Goal: Task Accomplishment & Management: Use online tool/utility

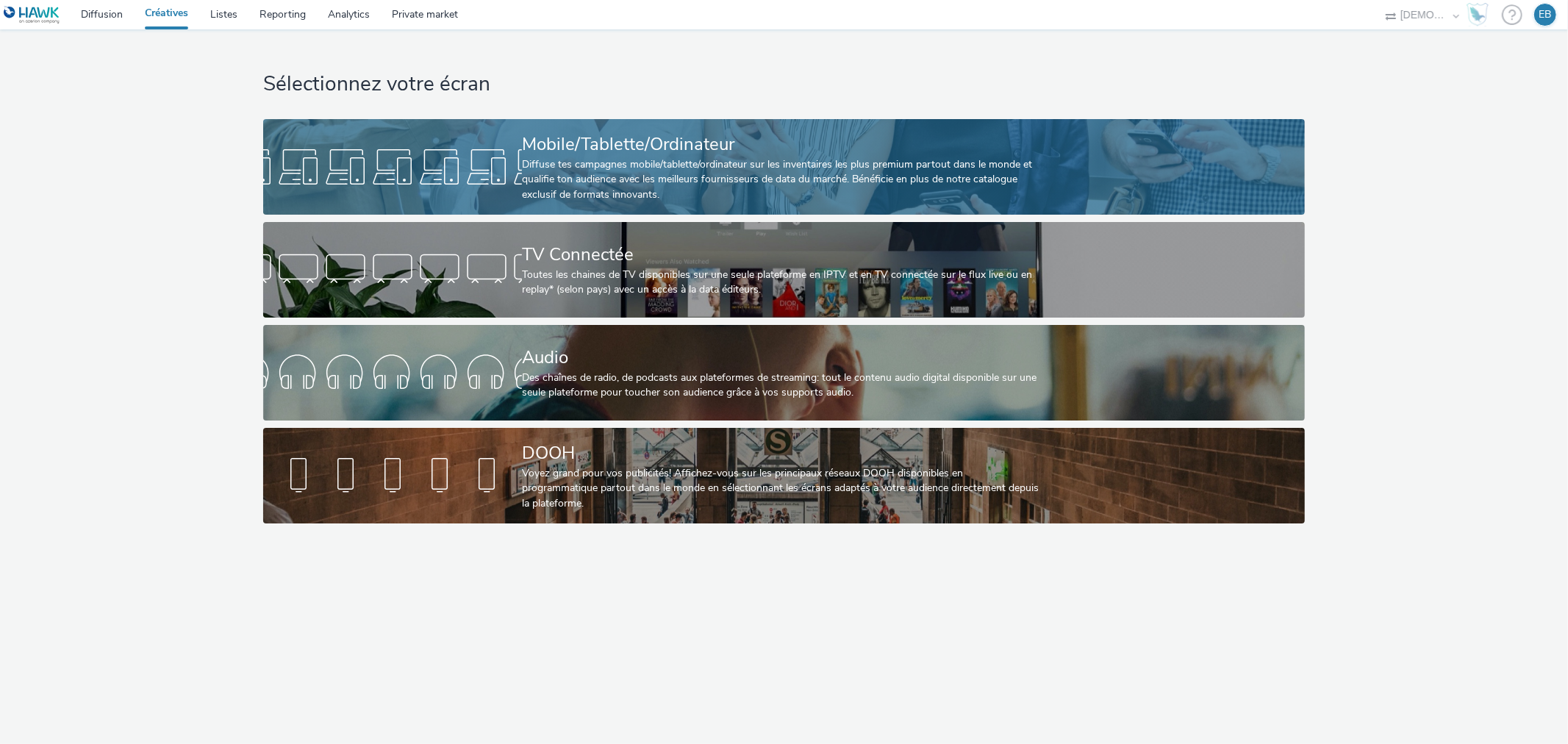
click at [546, 163] on div "Diffuse tes campagnes mobile/tablette/ordinateur sur les inventaires les plus p…" at bounding box center [782, 179] width 519 height 45
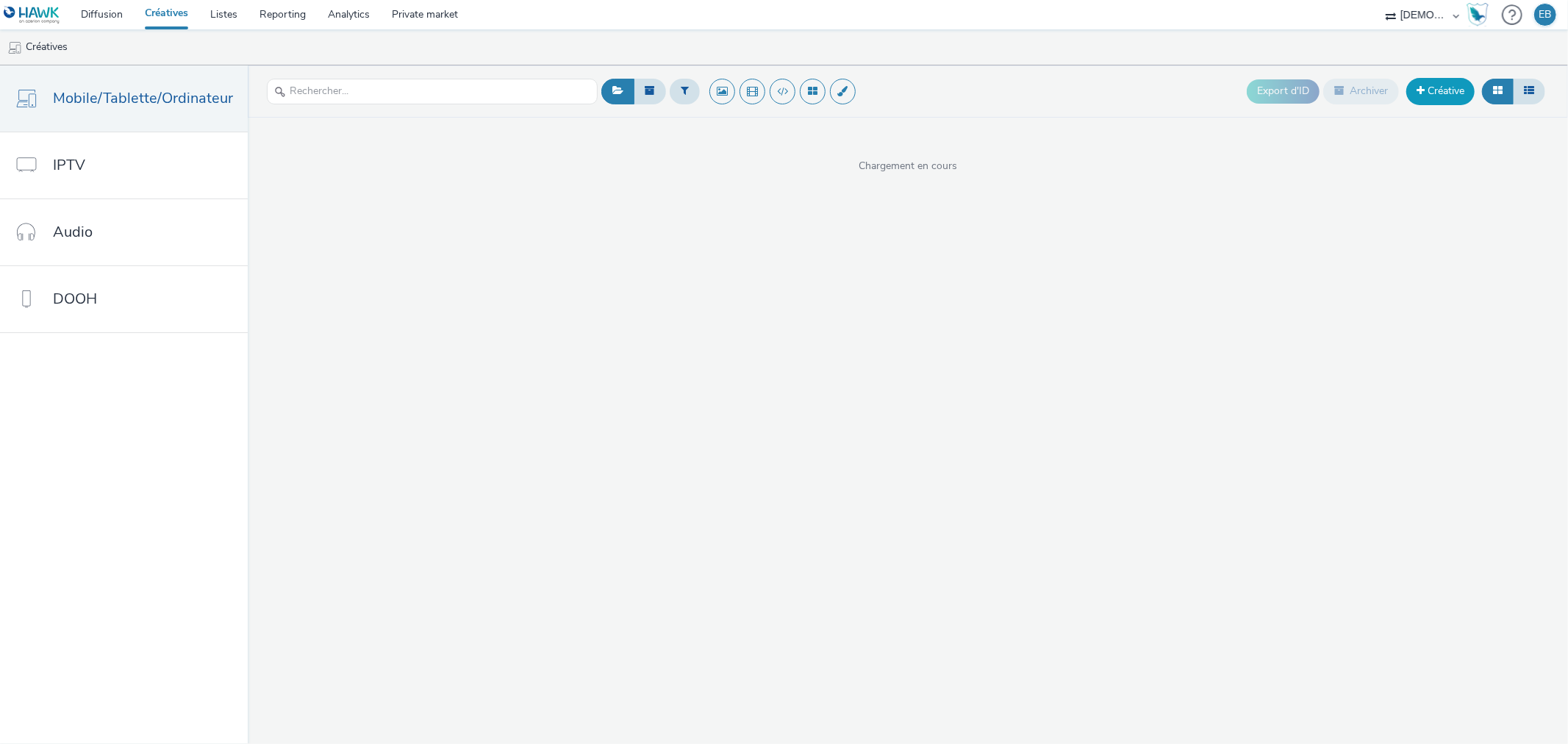
click at [1430, 94] on link "Créative" at bounding box center [1440, 91] width 68 height 27
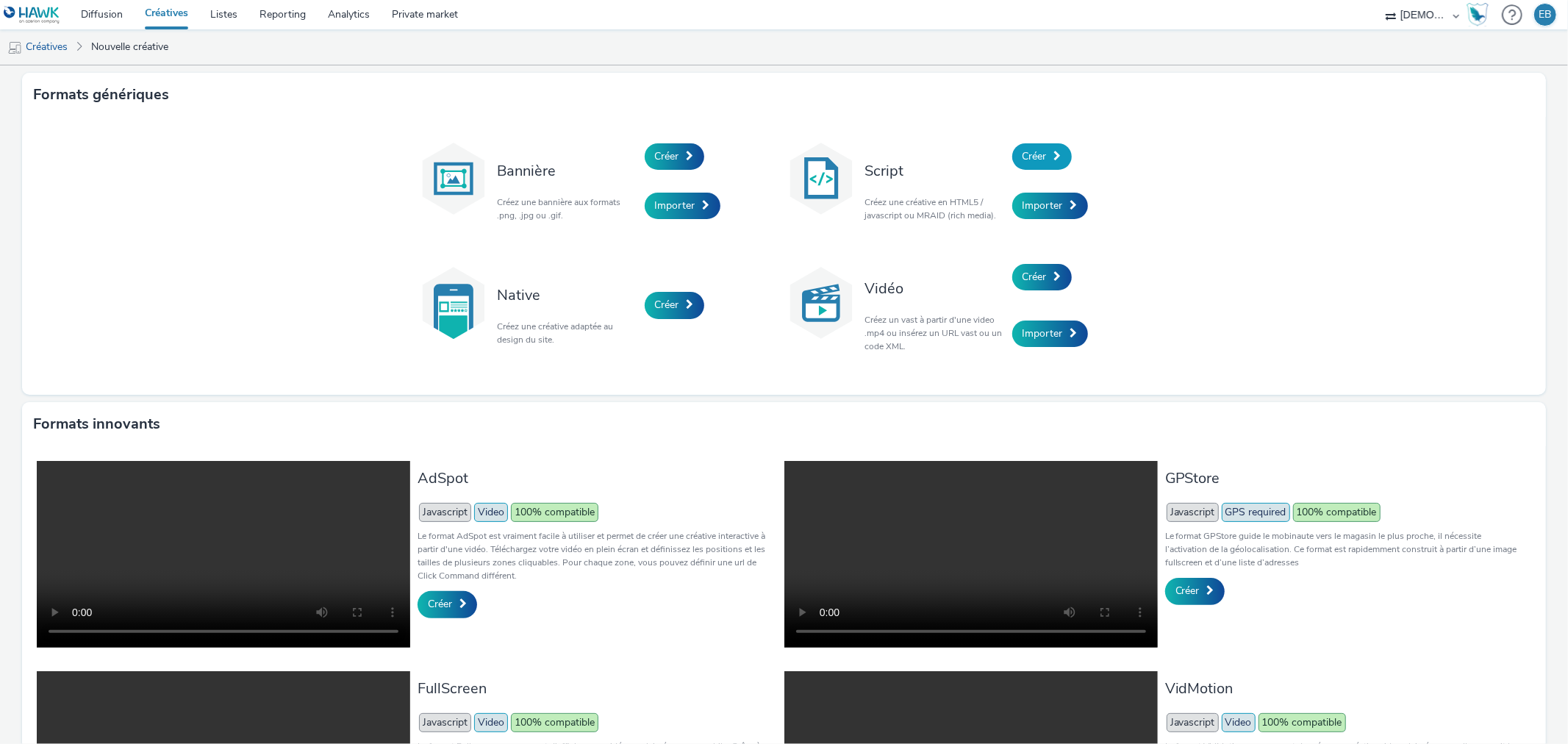
click at [1056, 155] on link "Créer" at bounding box center [1042, 156] width 60 height 27
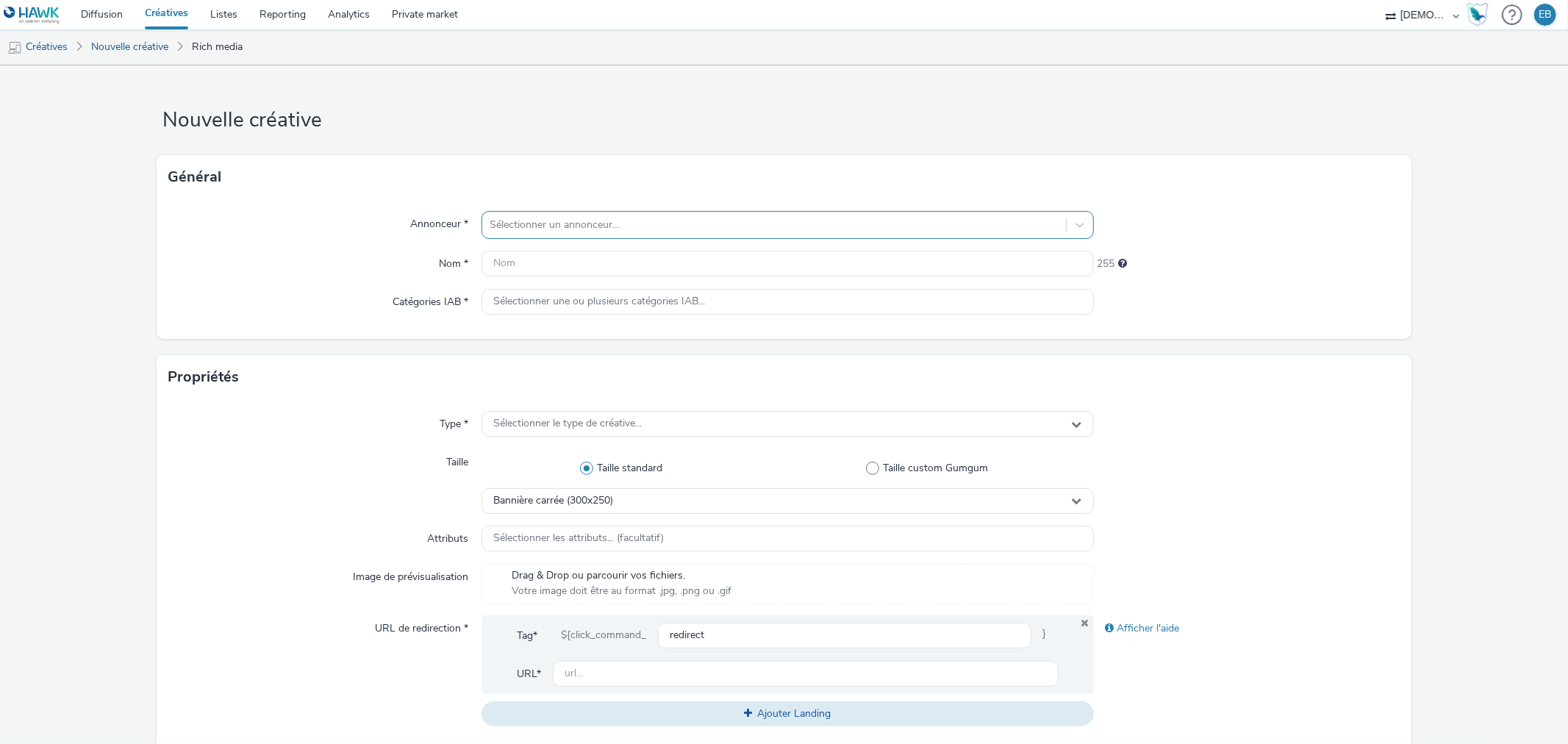
click at [684, 225] on div at bounding box center [773, 224] width 568 height 17
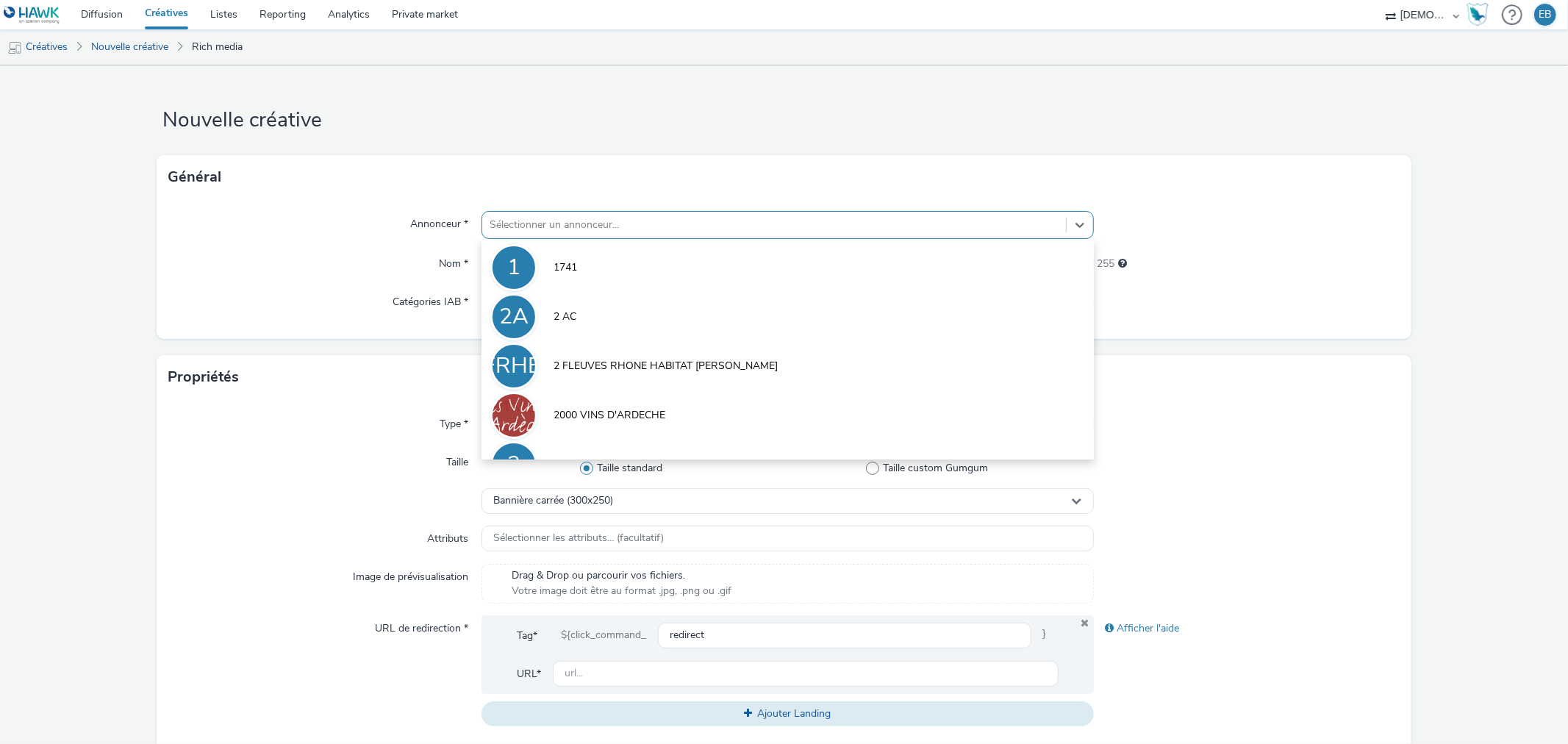
click at [604, 234] on div "Sélectionner un annonceur..." at bounding box center [773, 225] width 583 height 24
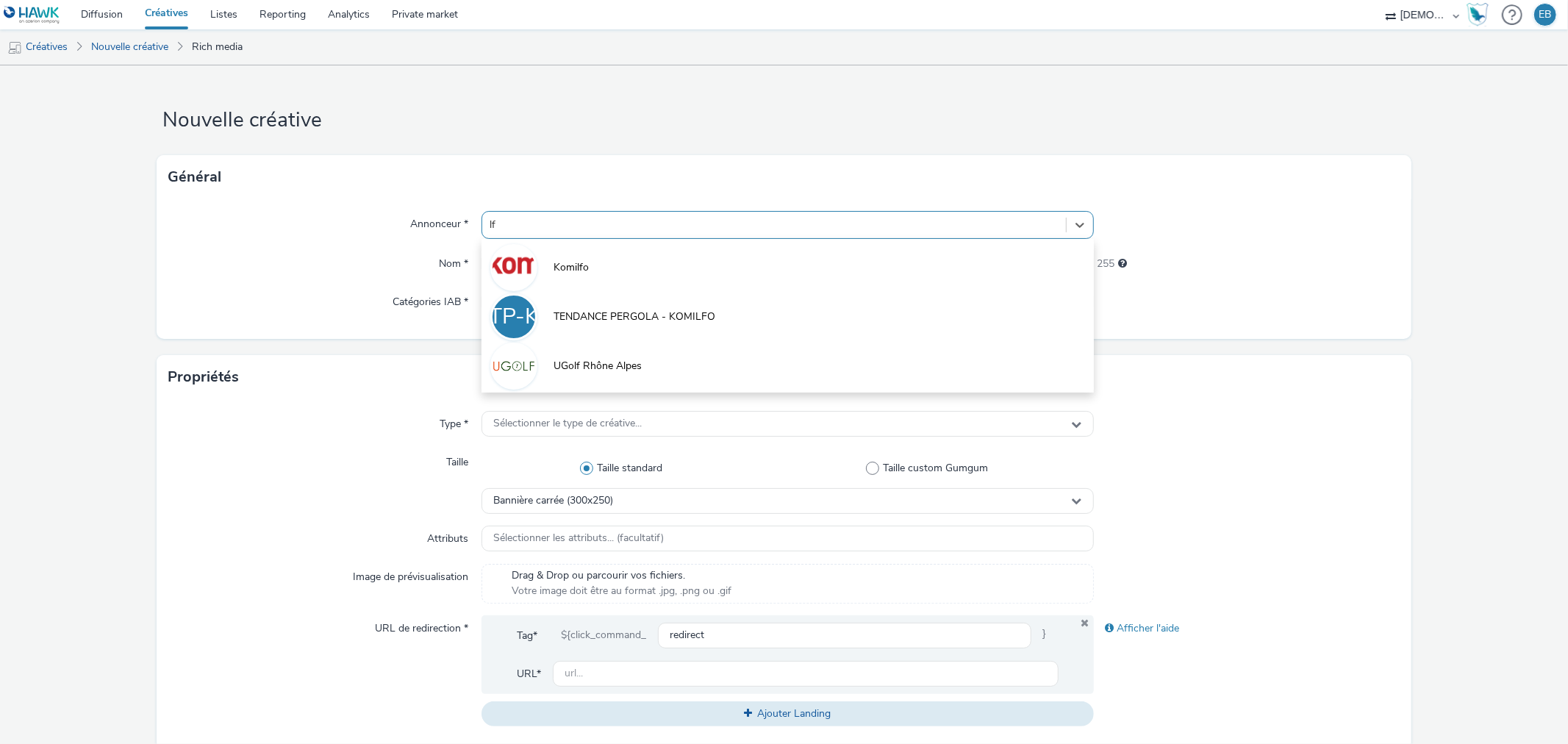
type input "l"
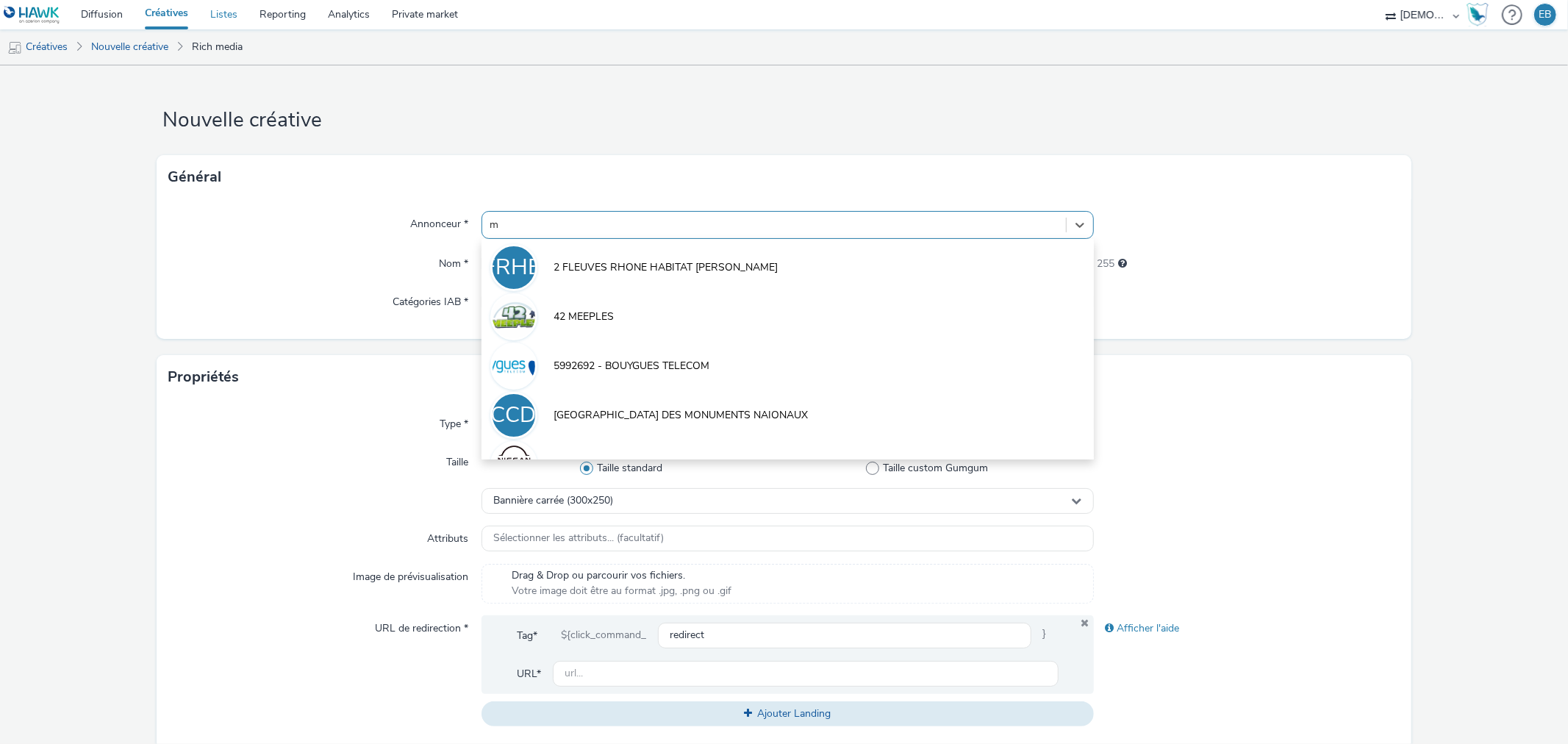
type input "m"
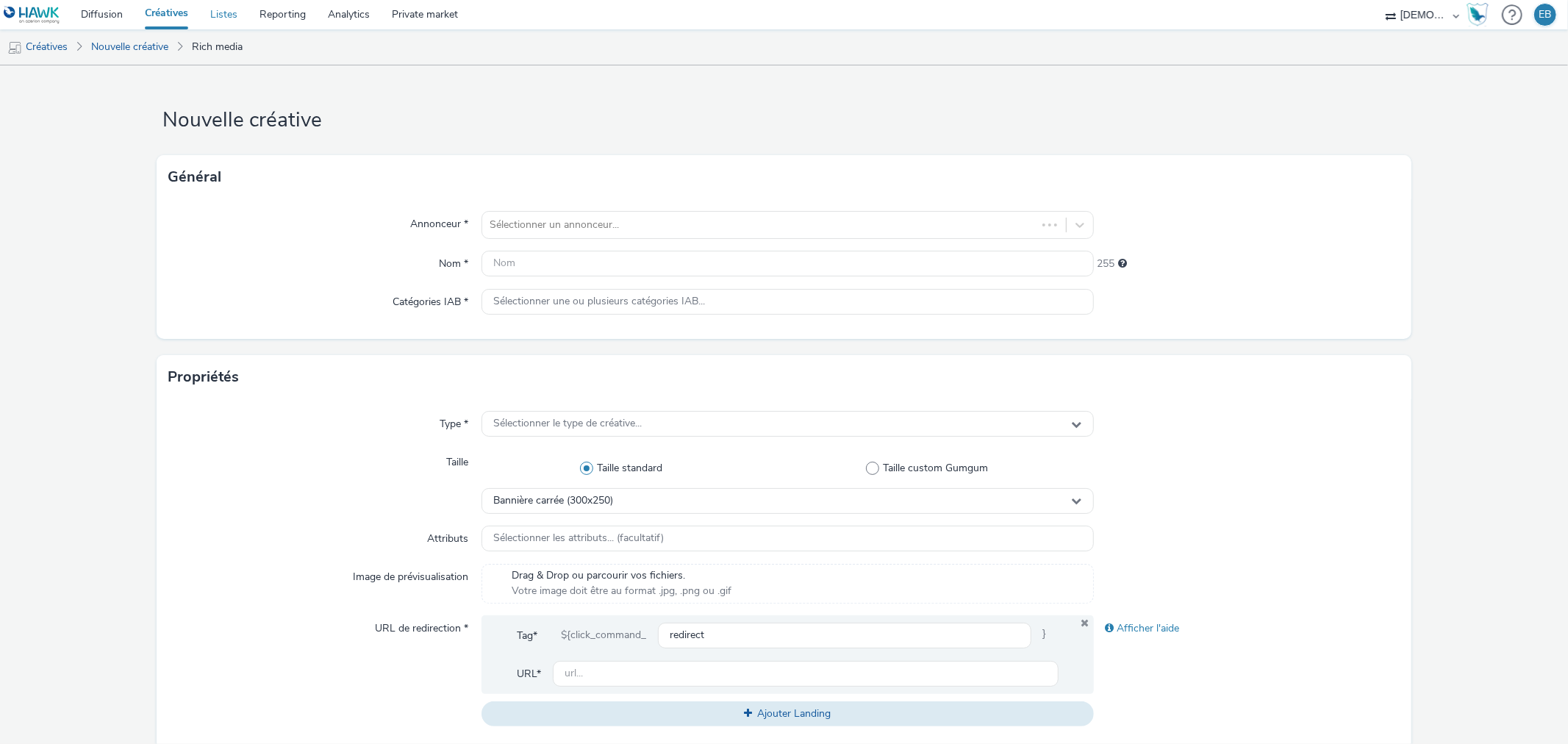
click at [235, 13] on link "Listes" at bounding box center [224, 15] width 50 height 29
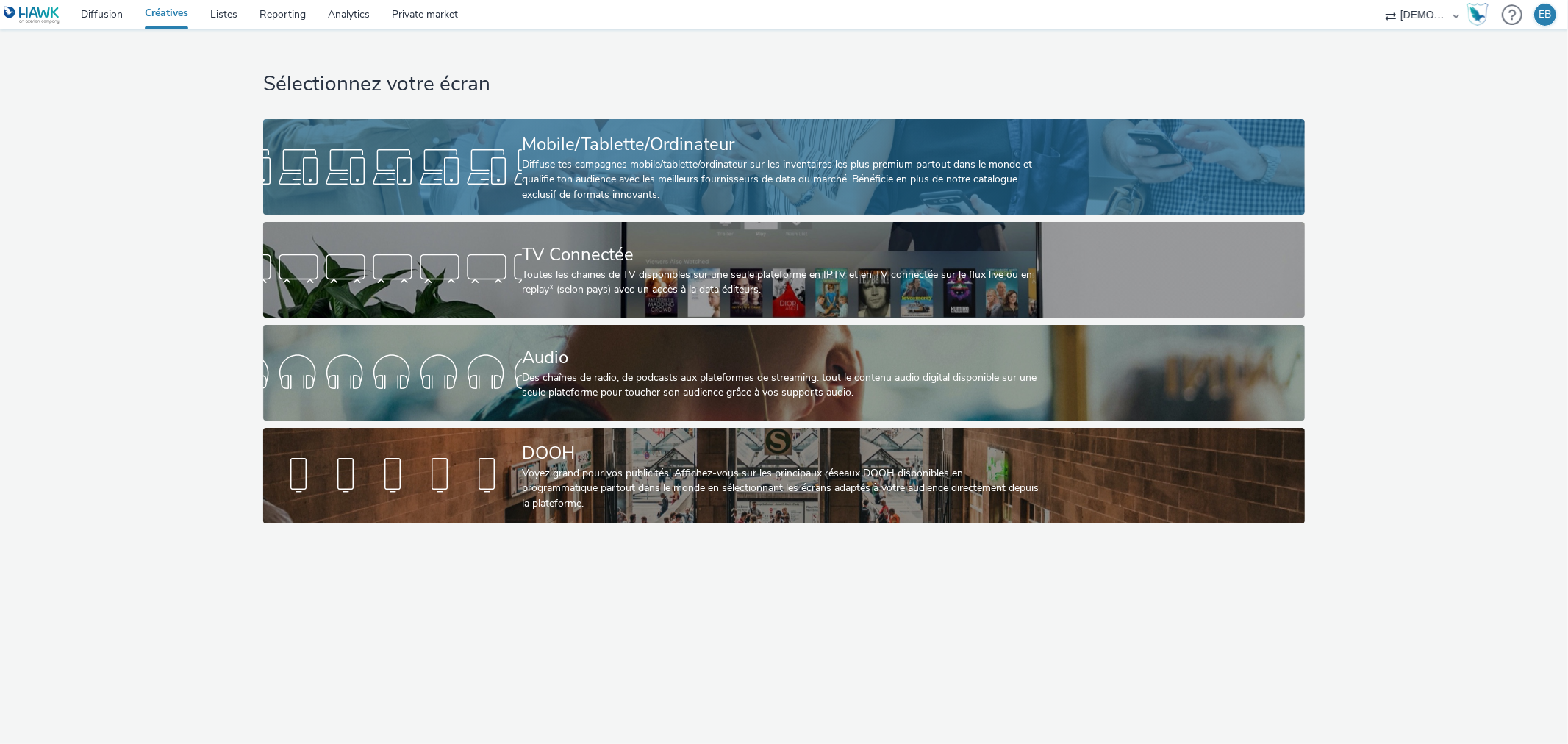
click at [925, 166] on div "Diffuse tes campagnes mobile/tablette/ordinateur sur les inventaires les plus p…" at bounding box center [782, 179] width 519 height 45
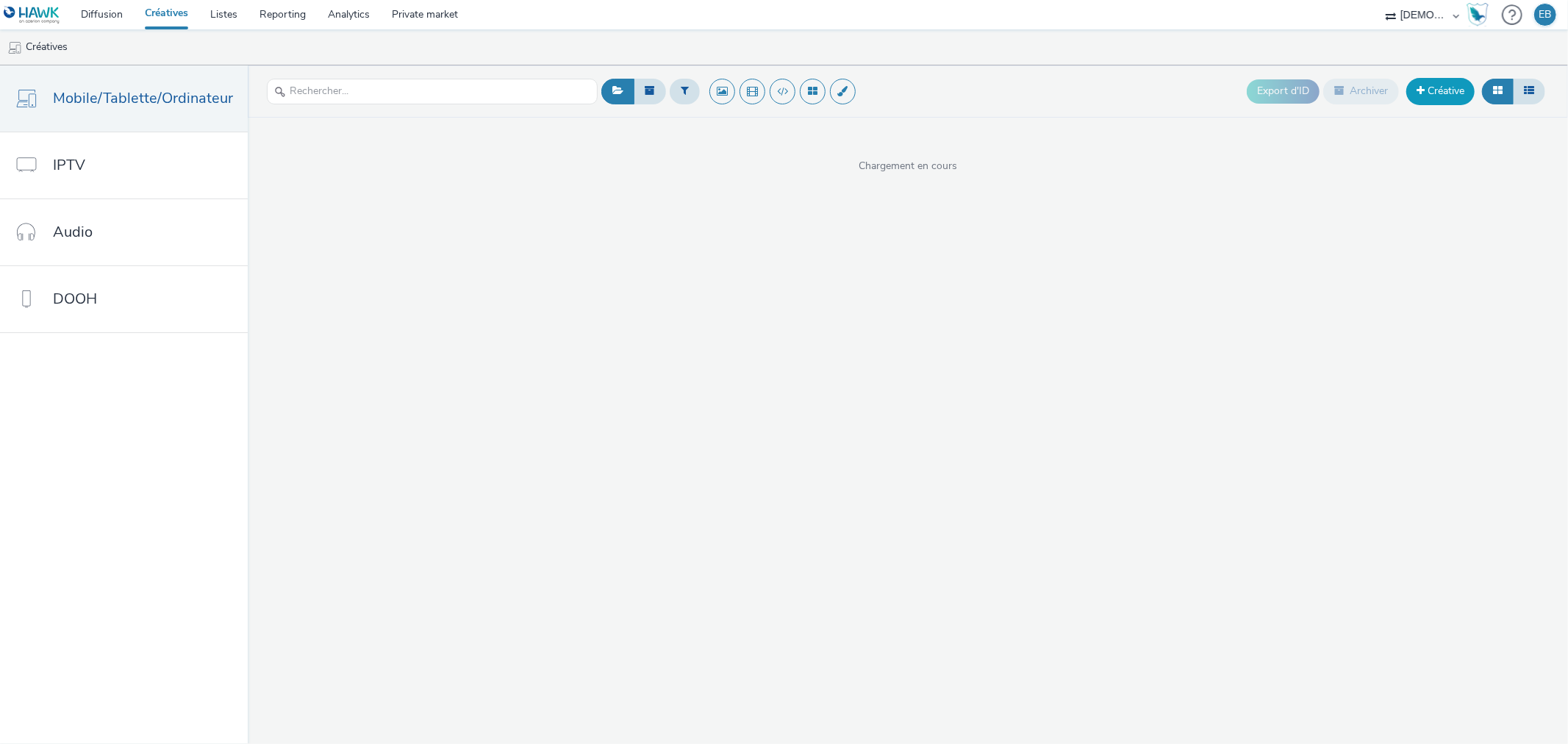
click at [1437, 101] on link "Créative" at bounding box center [1440, 91] width 68 height 27
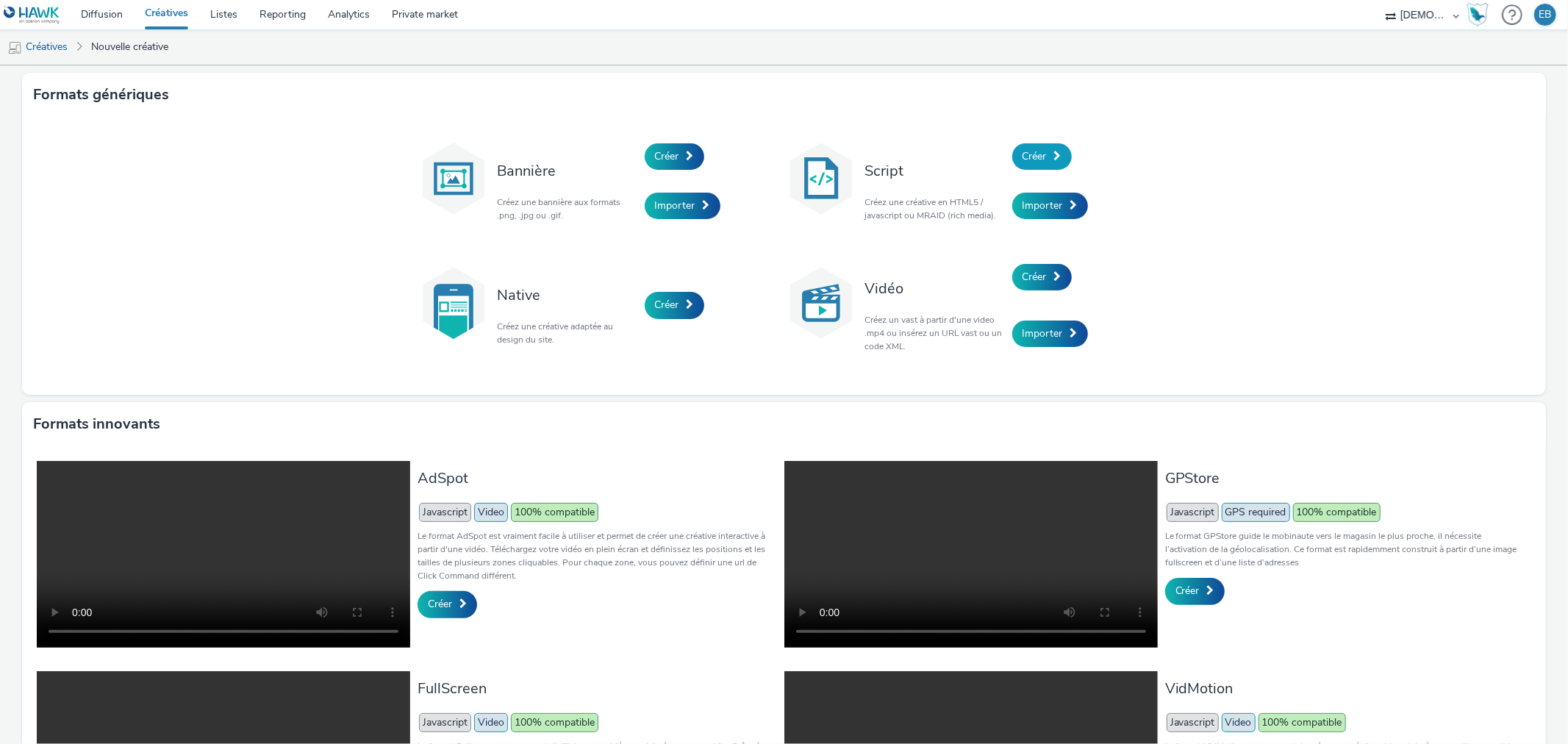
click at [1047, 147] on link "Créer" at bounding box center [1042, 156] width 60 height 27
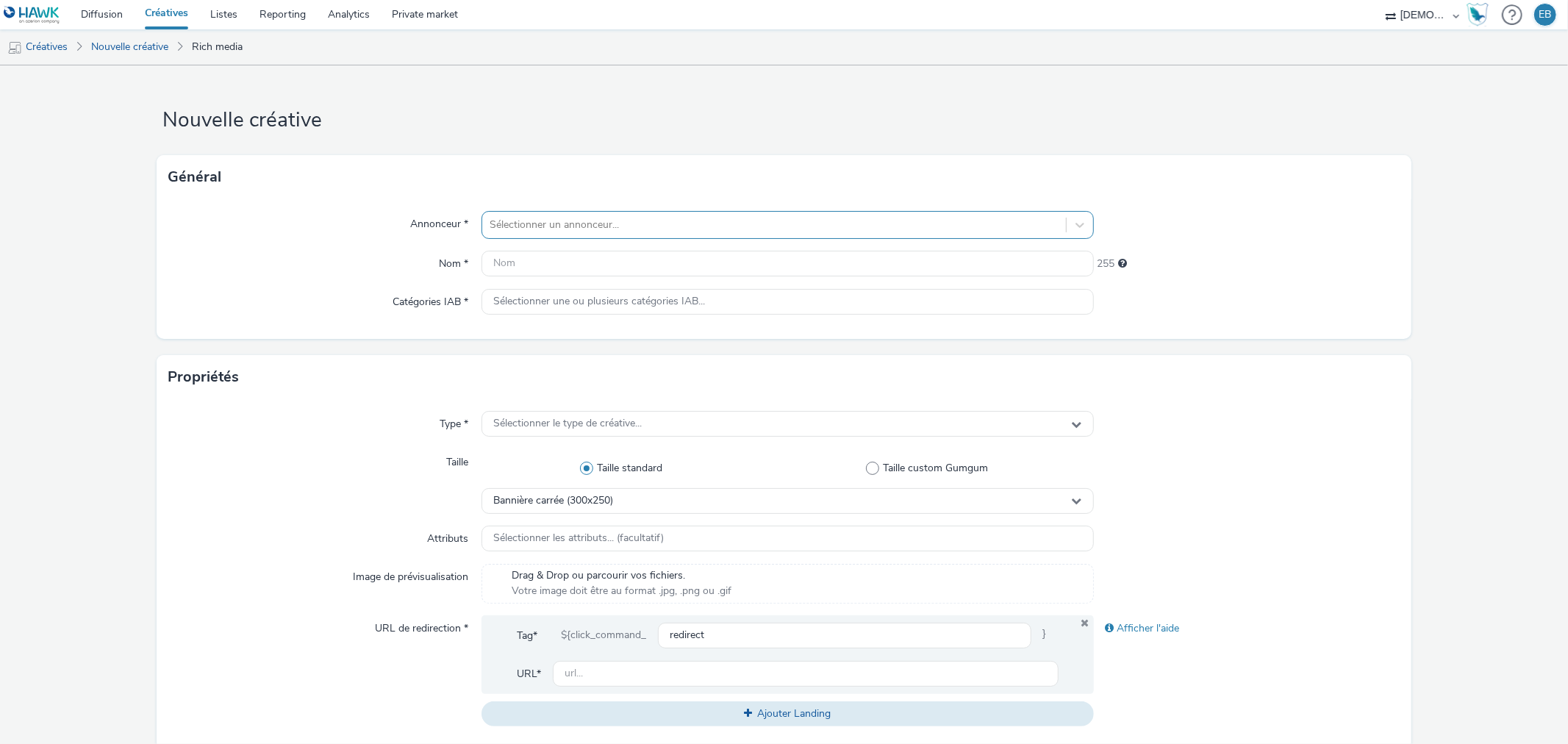
click at [547, 213] on div "Sélectionner un annonceur..." at bounding box center [773, 225] width 583 height 24
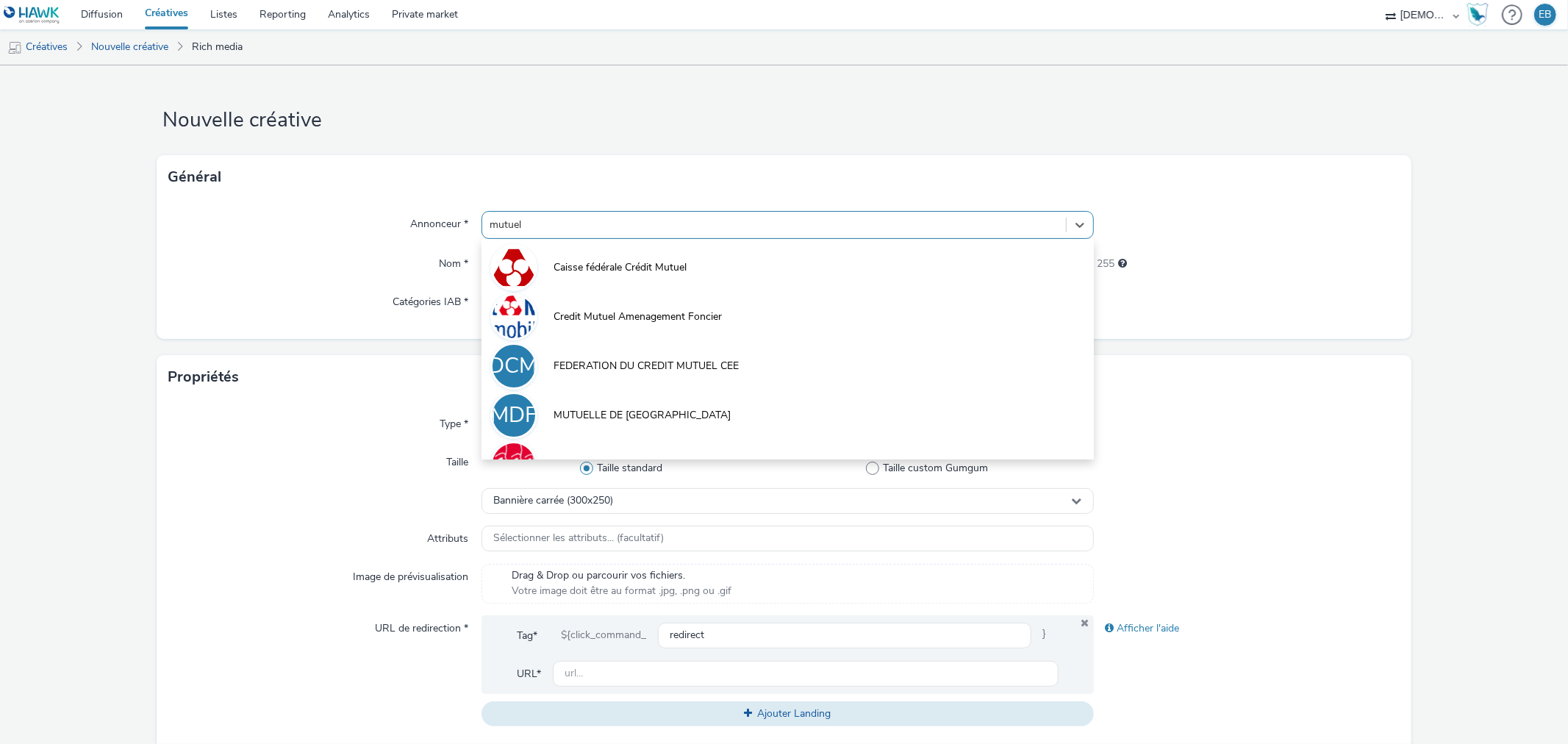
type input "mutuelle"
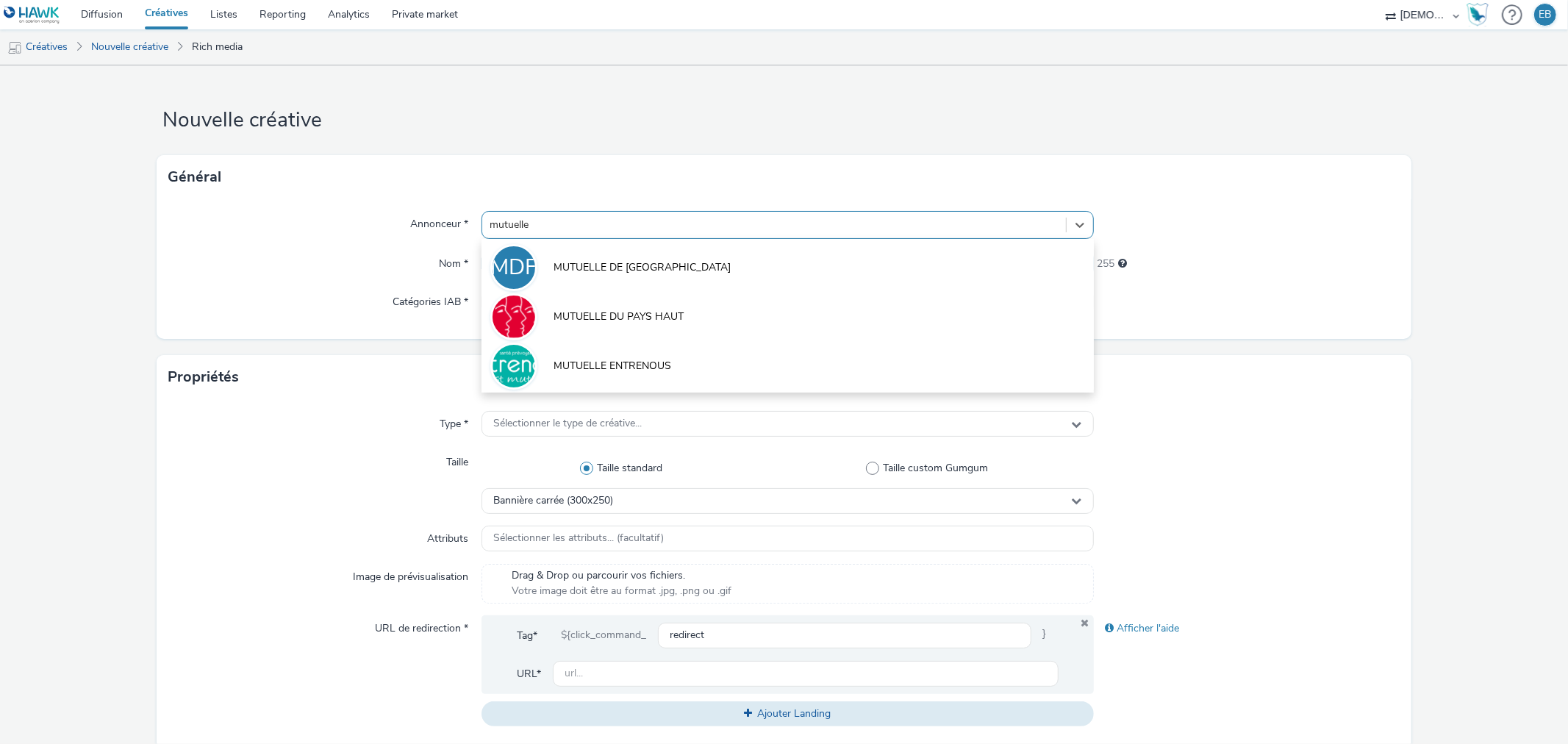
click at [696, 258] on li "MDF MUTUELLE DE FRANCE" at bounding box center [787, 267] width 612 height 50
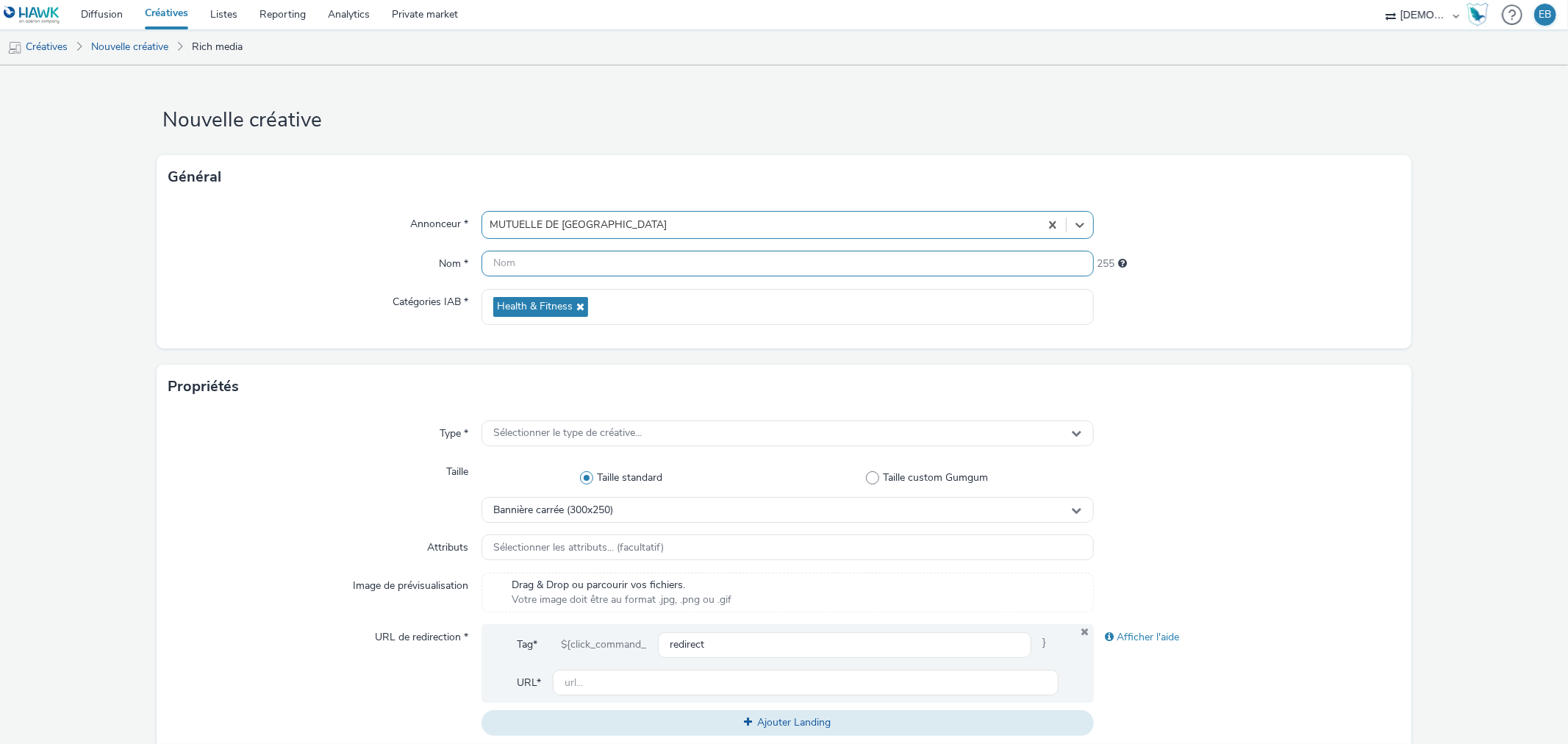
click at [575, 258] on input "text" at bounding box center [787, 264] width 612 height 26
type input "320x480_Cotisations"
click at [439, 331] on div "Annonceur * MUTUELLE DE FRANCE Nom * 320x480_Cotisations 236 Catégories IAB * H…" at bounding box center [784, 274] width 1254 height 149
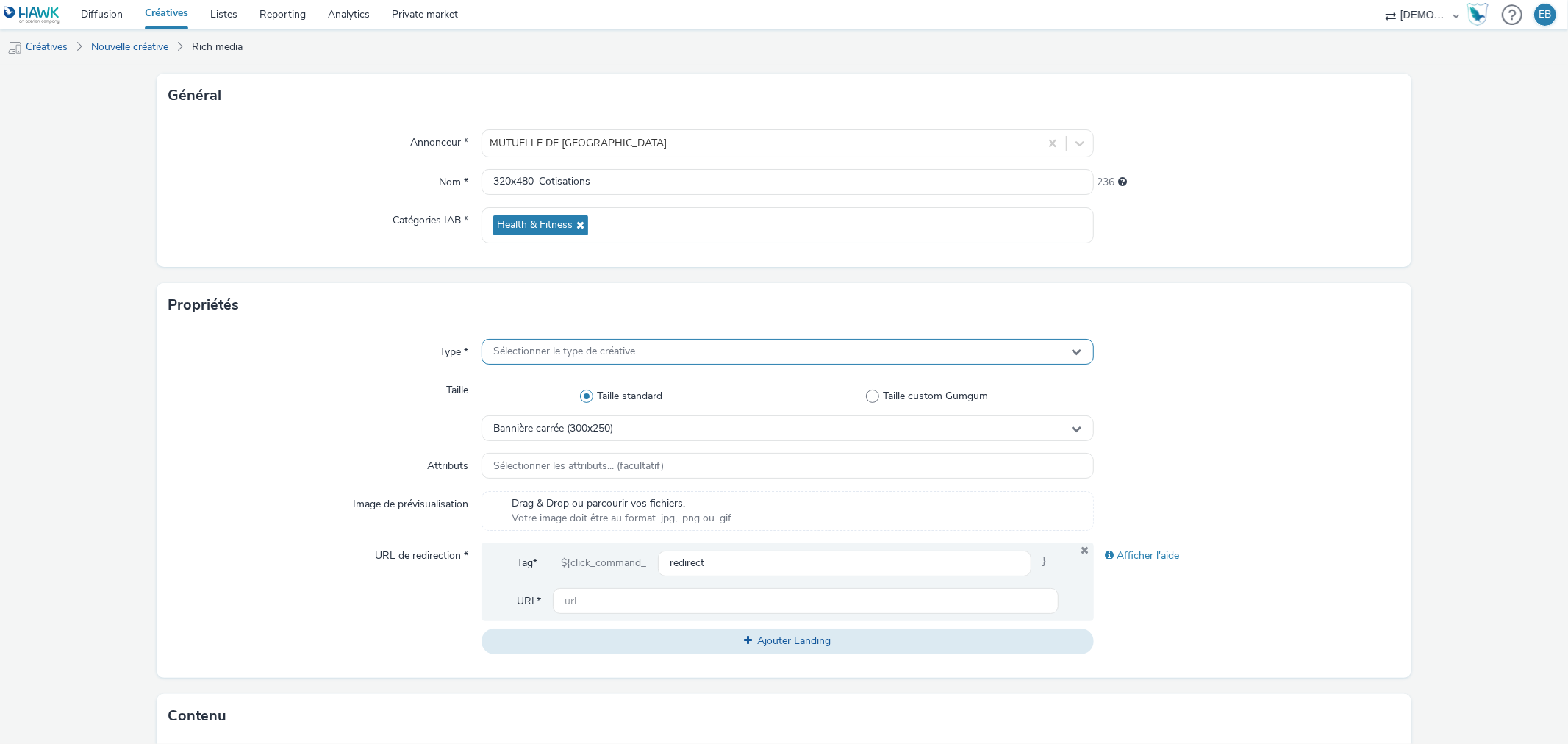
drag, startPoint x: 555, startPoint y: 369, endPoint x: 563, endPoint y: 361, distance: 11.3
click at [552, 369] on div "Type * Sélectionner le type de créative... Taille Taille standard Taille custom…" at bounding box center [784, 502] width 1254 height 350
click at [563, 361] on div "Sélectionner le type de créative..." at bounding box center [787, 352] width 612 height 26
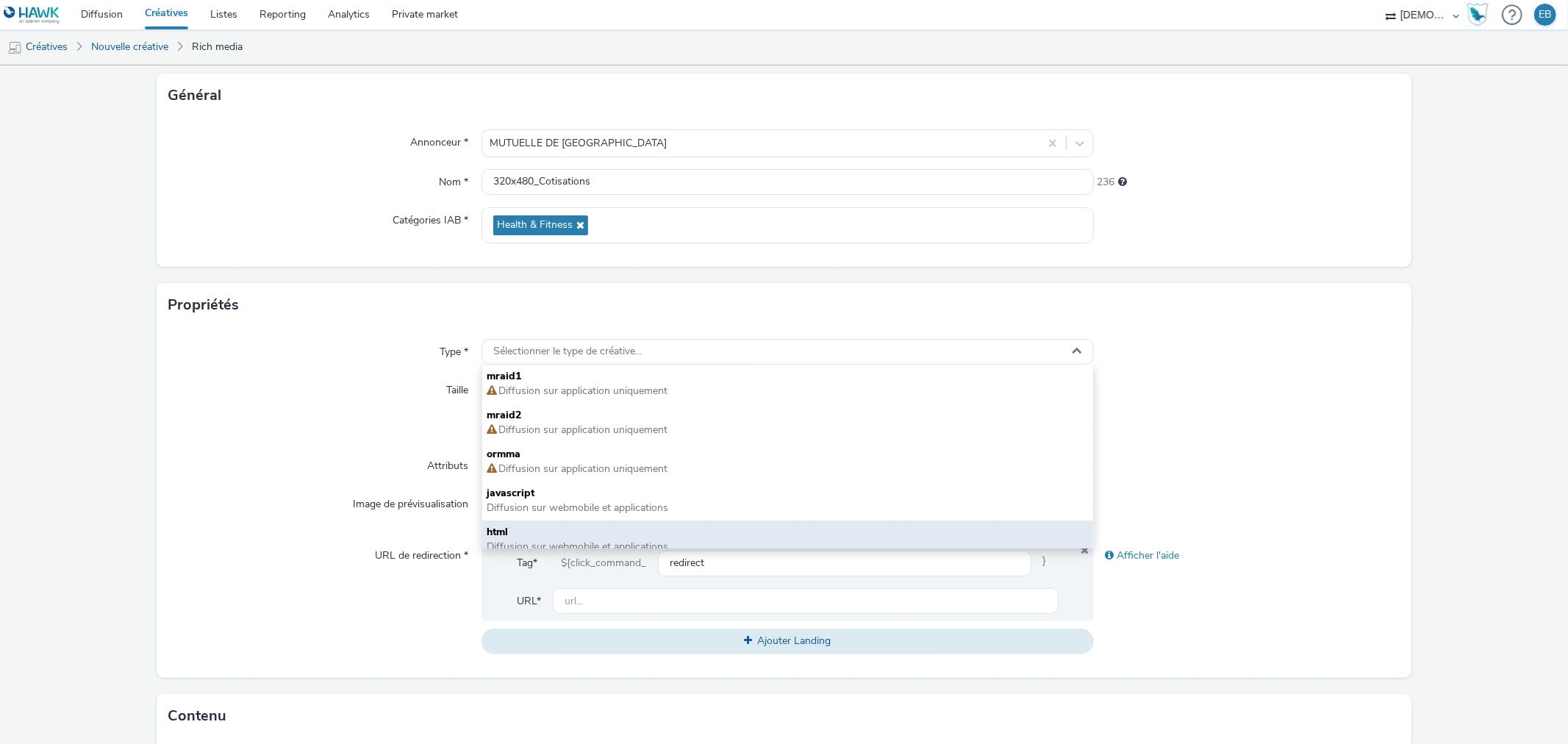
click at [518, 531] on span "html" at bounding box center [787, 532] width 601 height 15
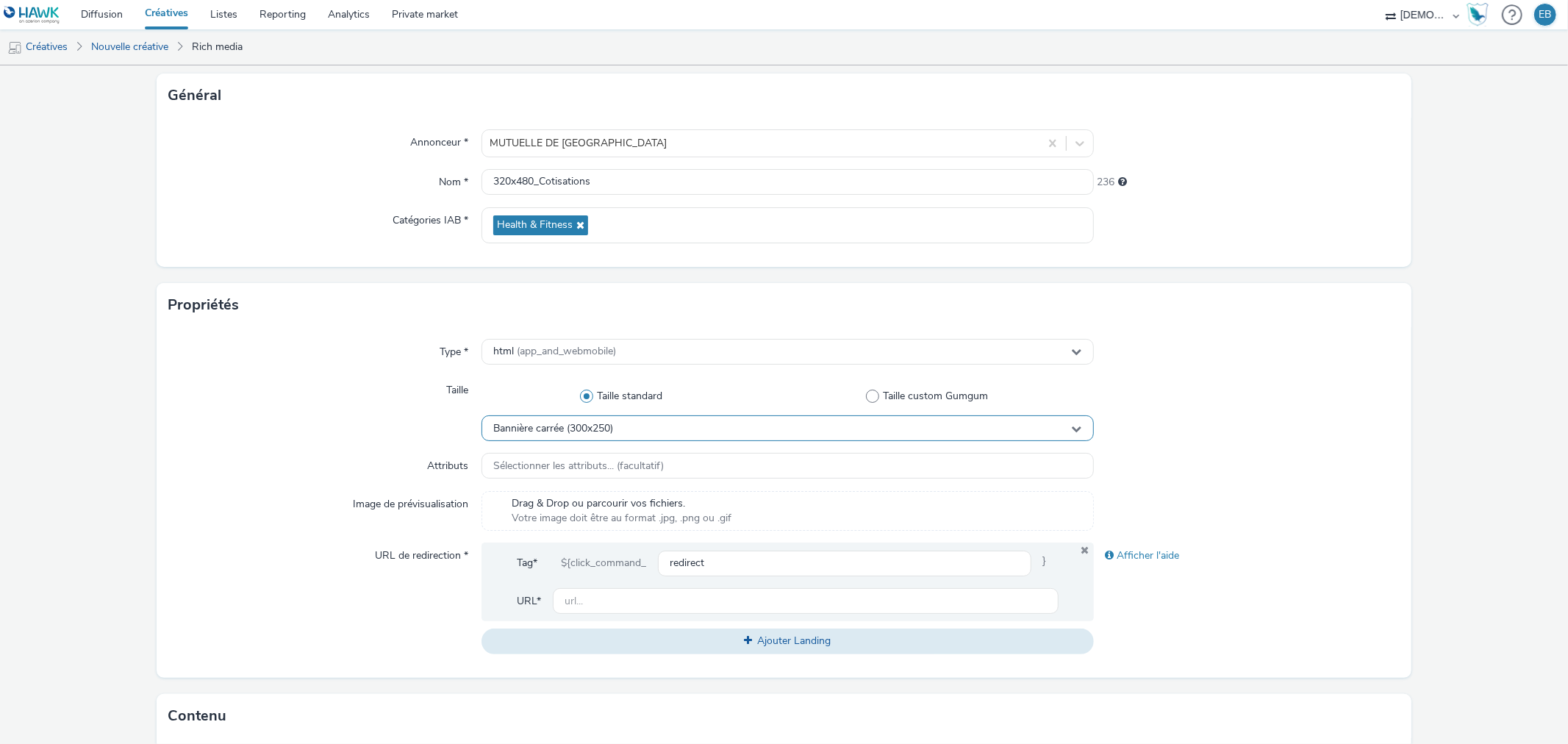
click at [596, 427] on span "Bannière carrée (300x250)" at bounding box center [553, 429] width 120 height 13
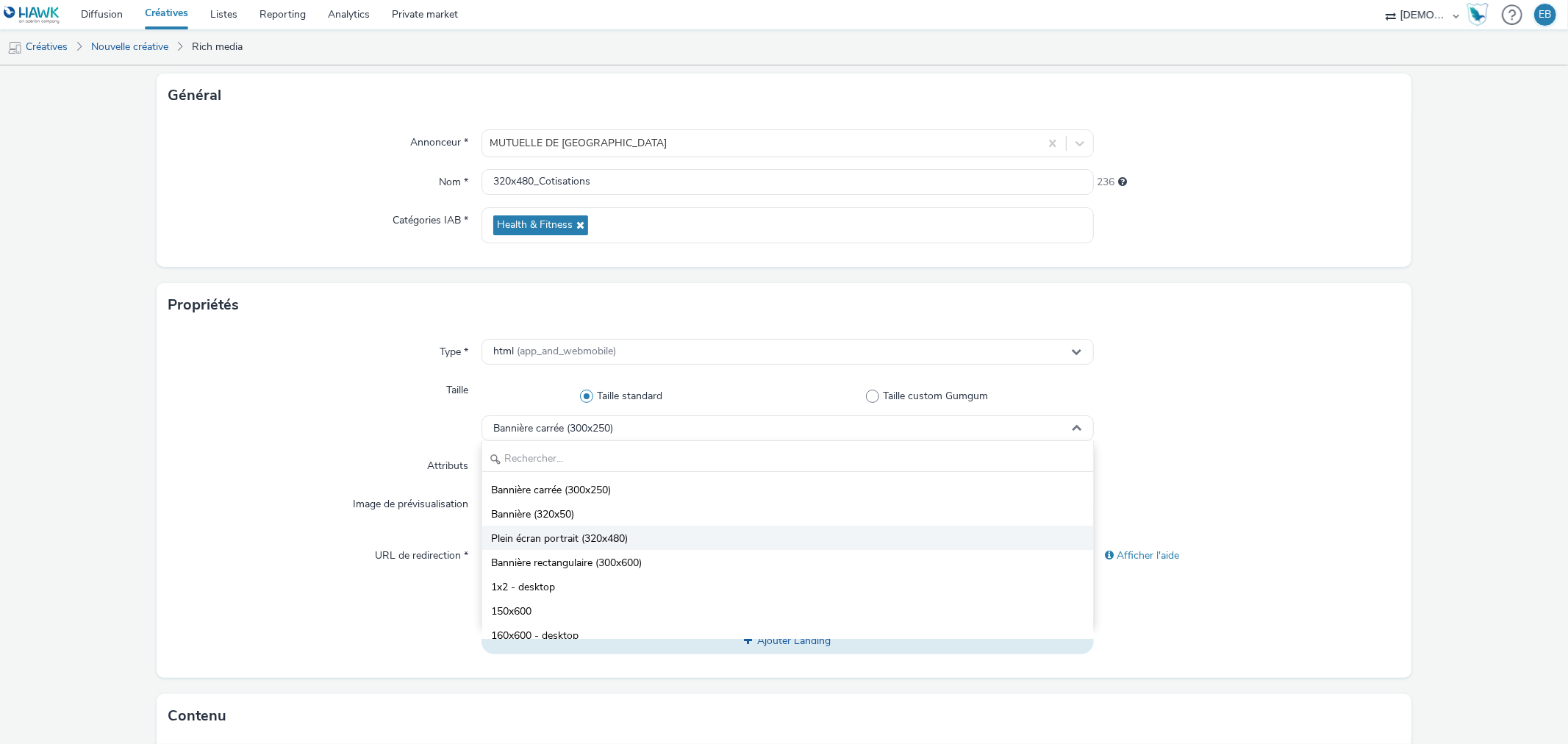
click at [575, 530] on li "Plein écran portrait (320x480)" at bounding box center [787, 538] width 611 height 24
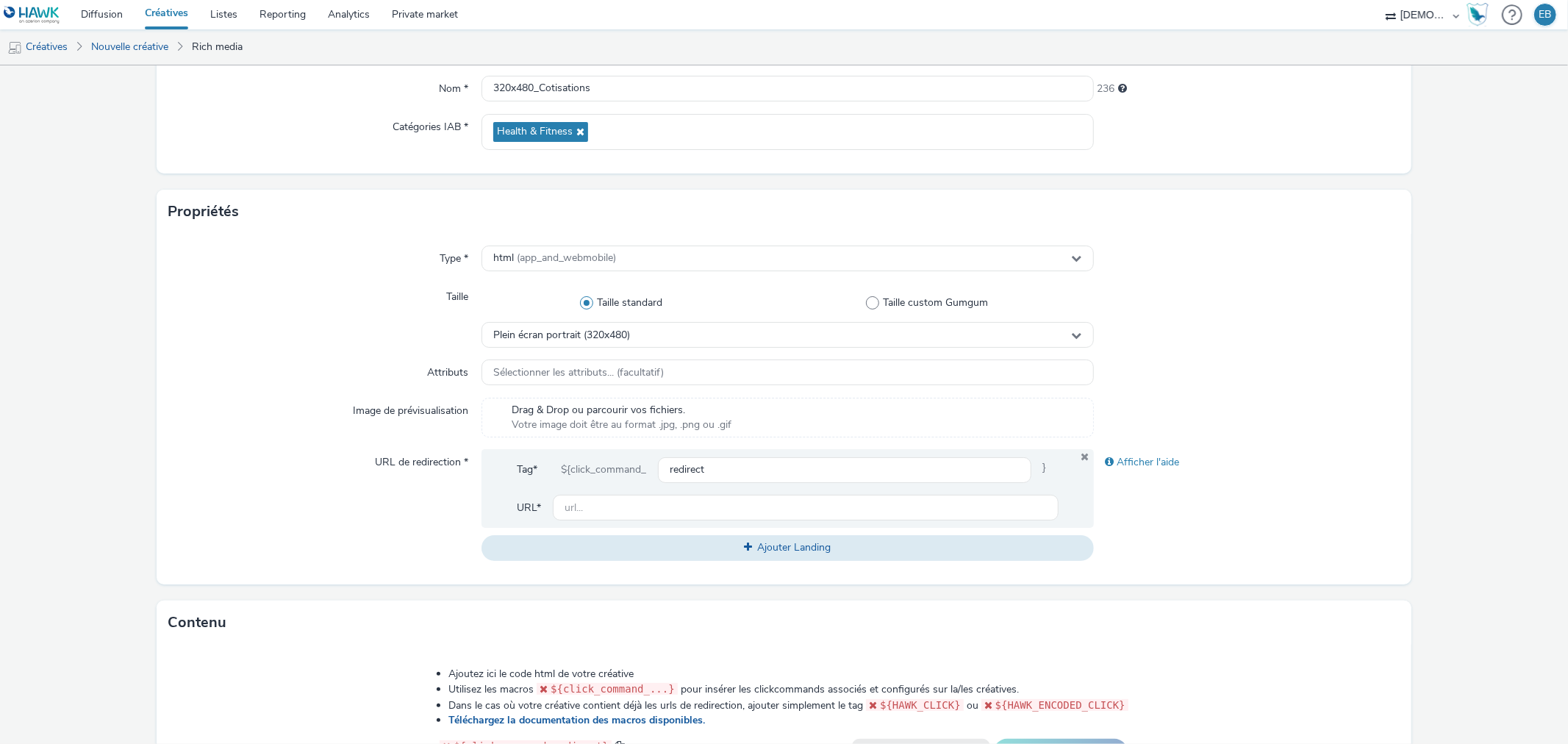
scroll to position [245, 0]
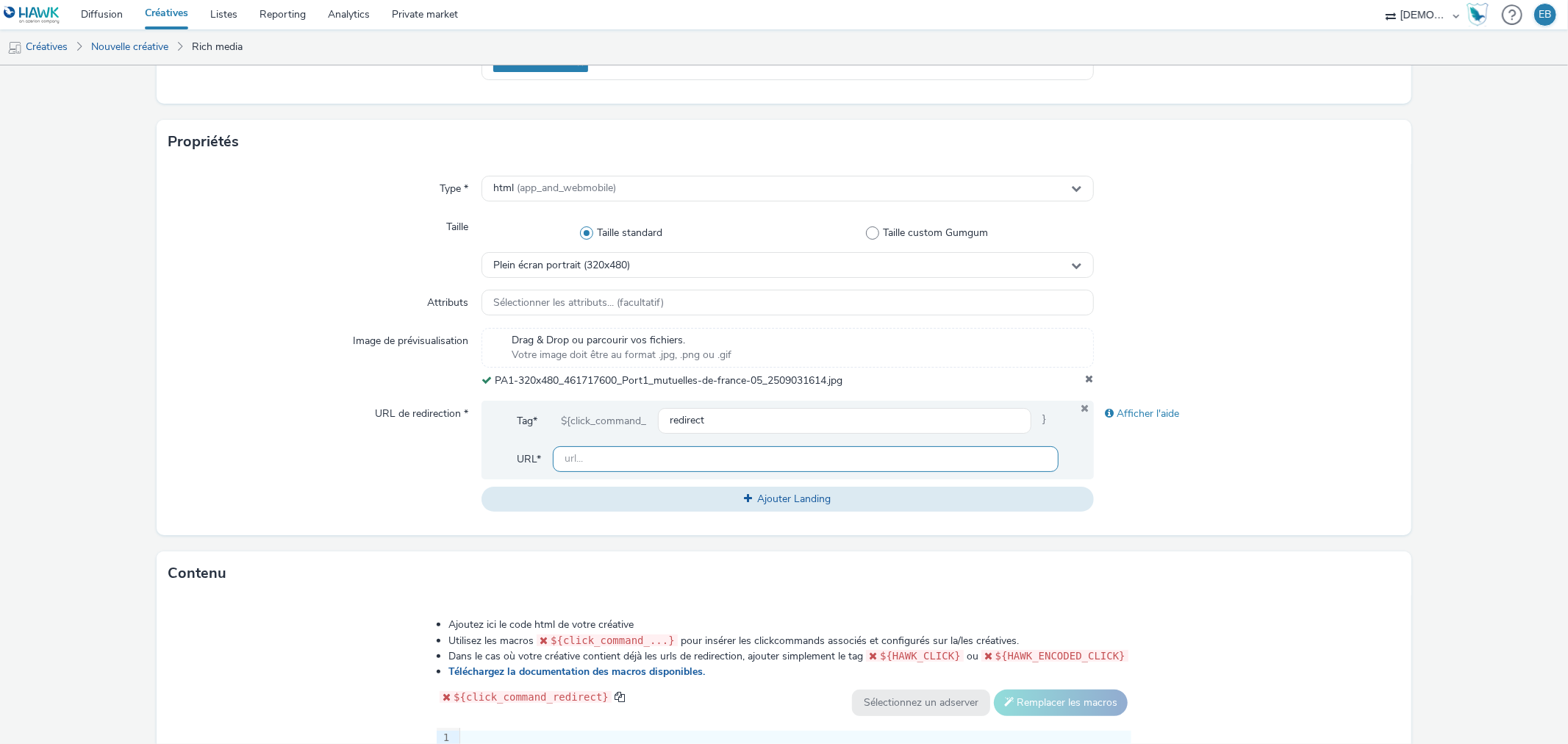
click at [771, 453] on input "text" at bounding box center [805, 459] width 505 height 26
paste input "https://www.mfas.fr/offres-mutualistes/complementaire-sante-travailleur-non-sal…"
type input "https://www.mfas.fr/offres-mutualistes/complementaire-sante-travailleur-non-sal…"
click at [1282, 548] on form "Nouvelle créative Général Annonceur * MUTUELLE DE FRANCE Nom * 320x480_Cotisati…" at bounding box center [784, 434] width 1568 height 1227
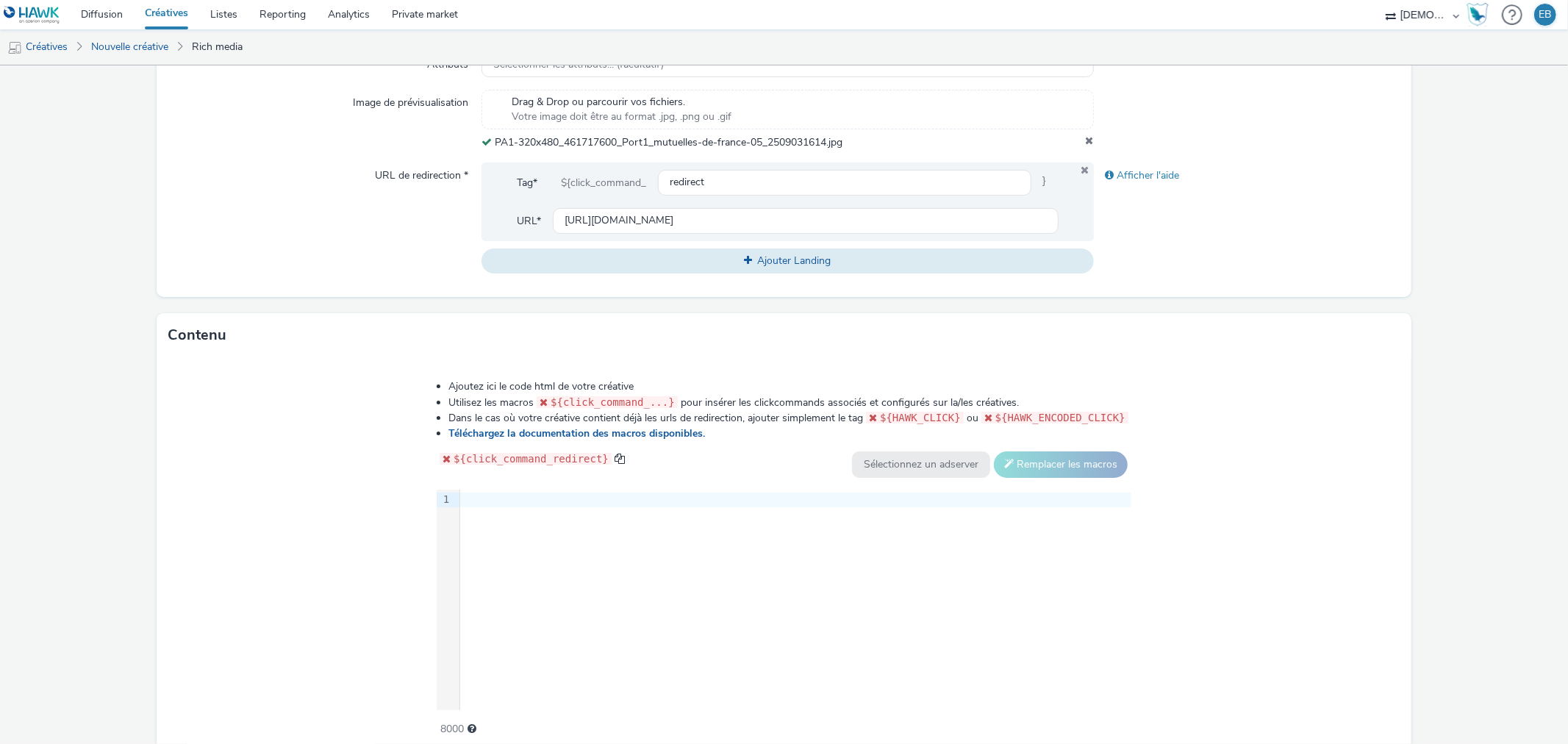
scroll to position [547, 0]
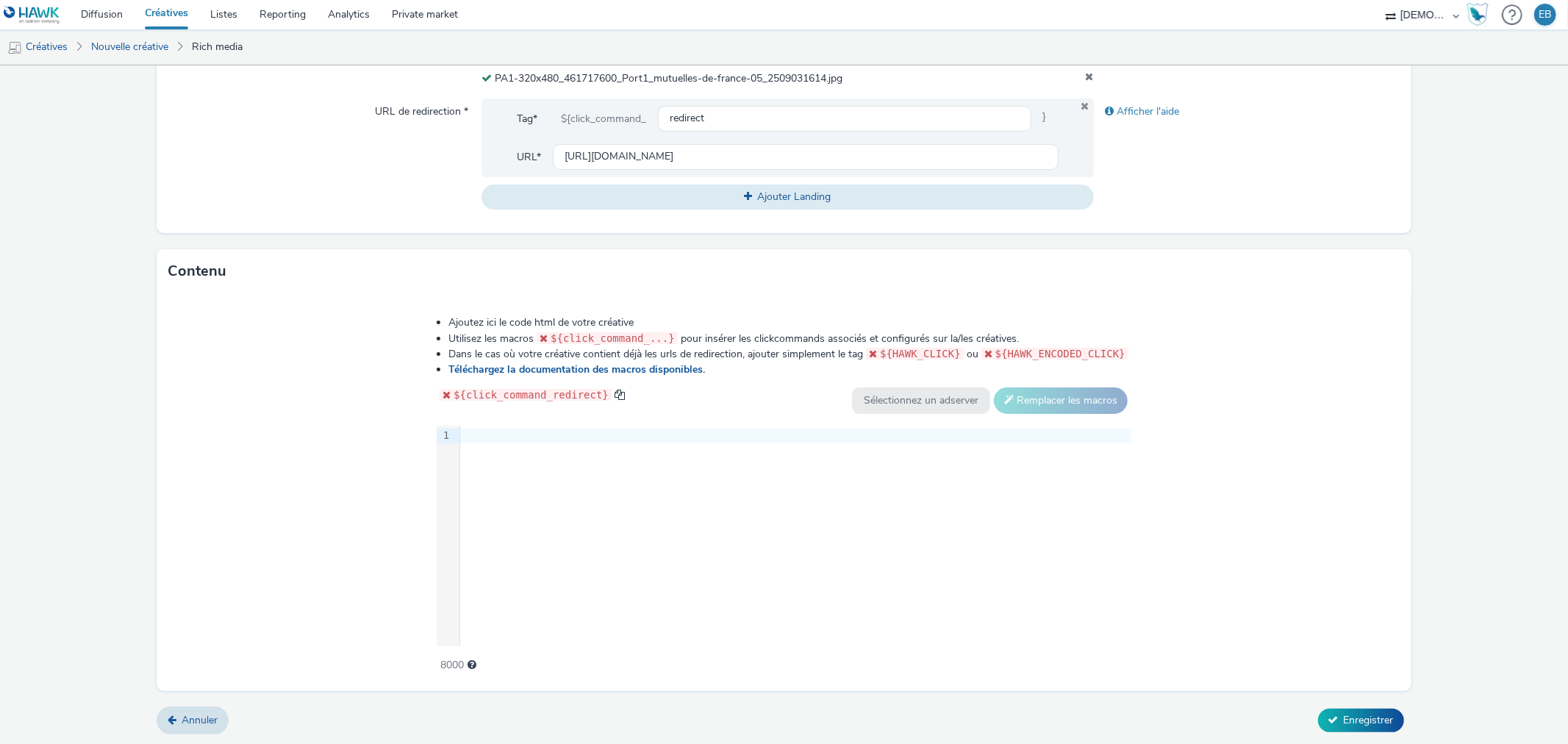
click at [554, 406] on div "${click_command_redirect}" at bounding box center [531, 400] width 189 height 27
click at [550, 439] on div at bounding box center [795, 436] width 671 height 15
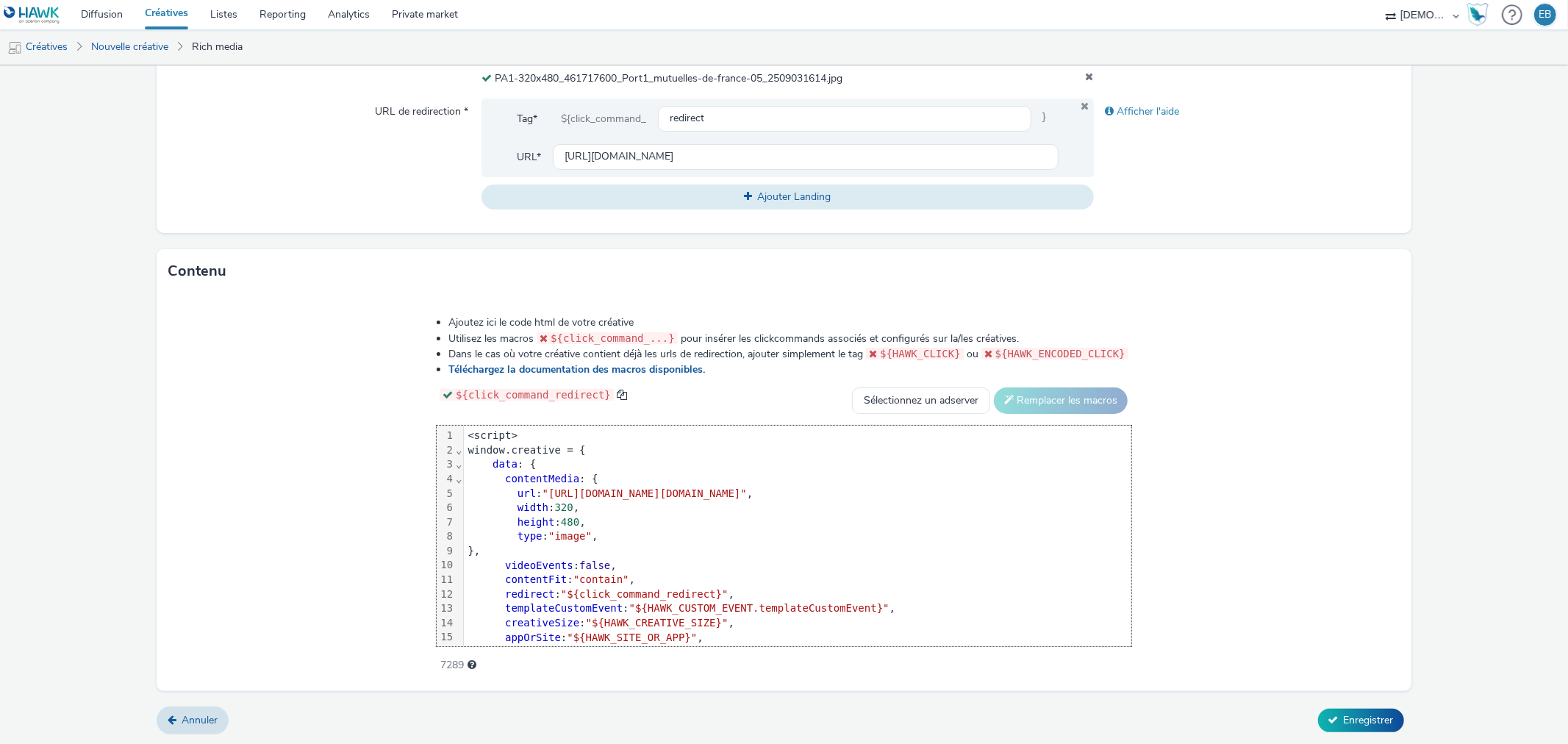
scroll to position [72, 0]
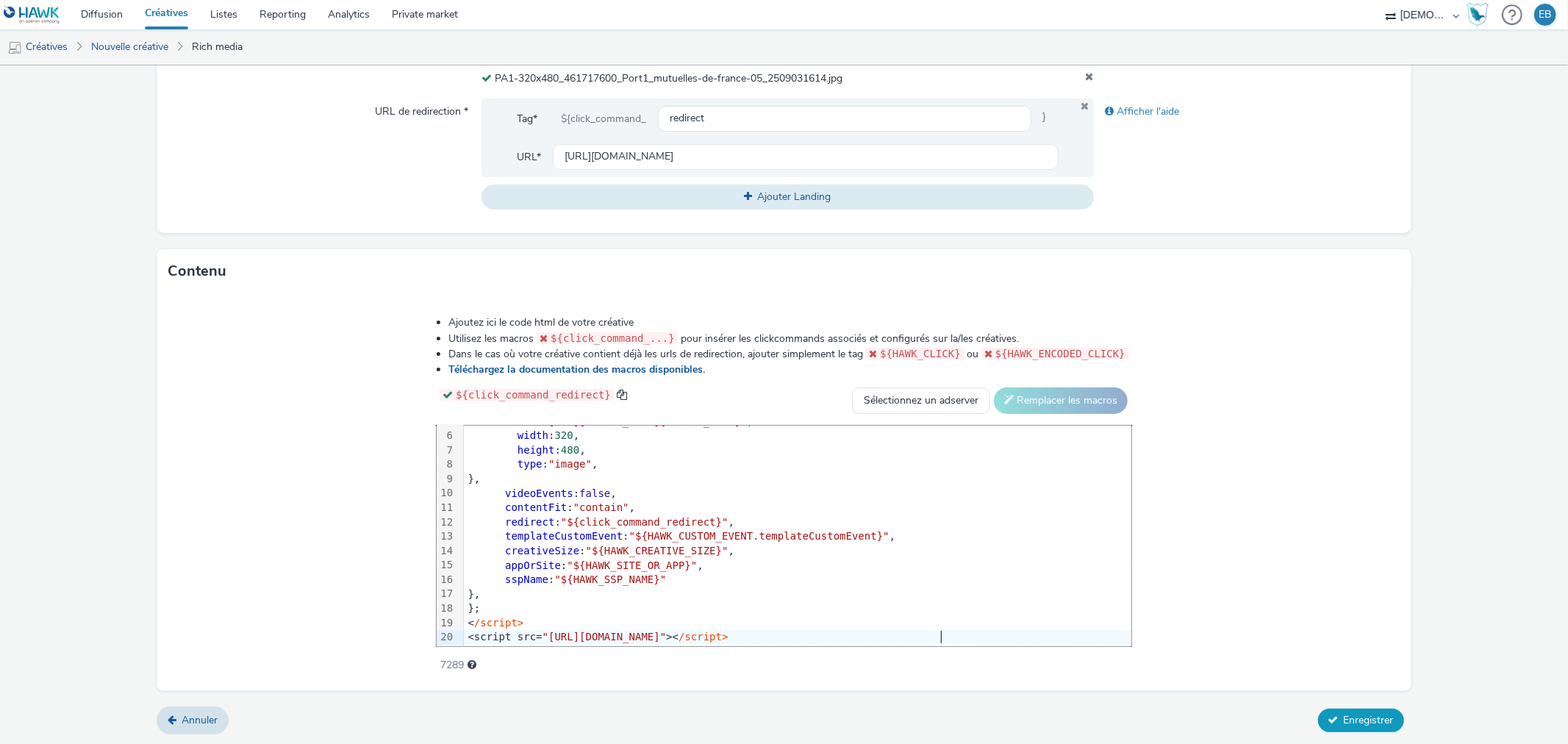
click at [1376, 709] on button "Enregistrer" at bounding box center [1362, 721] width 86 height 24
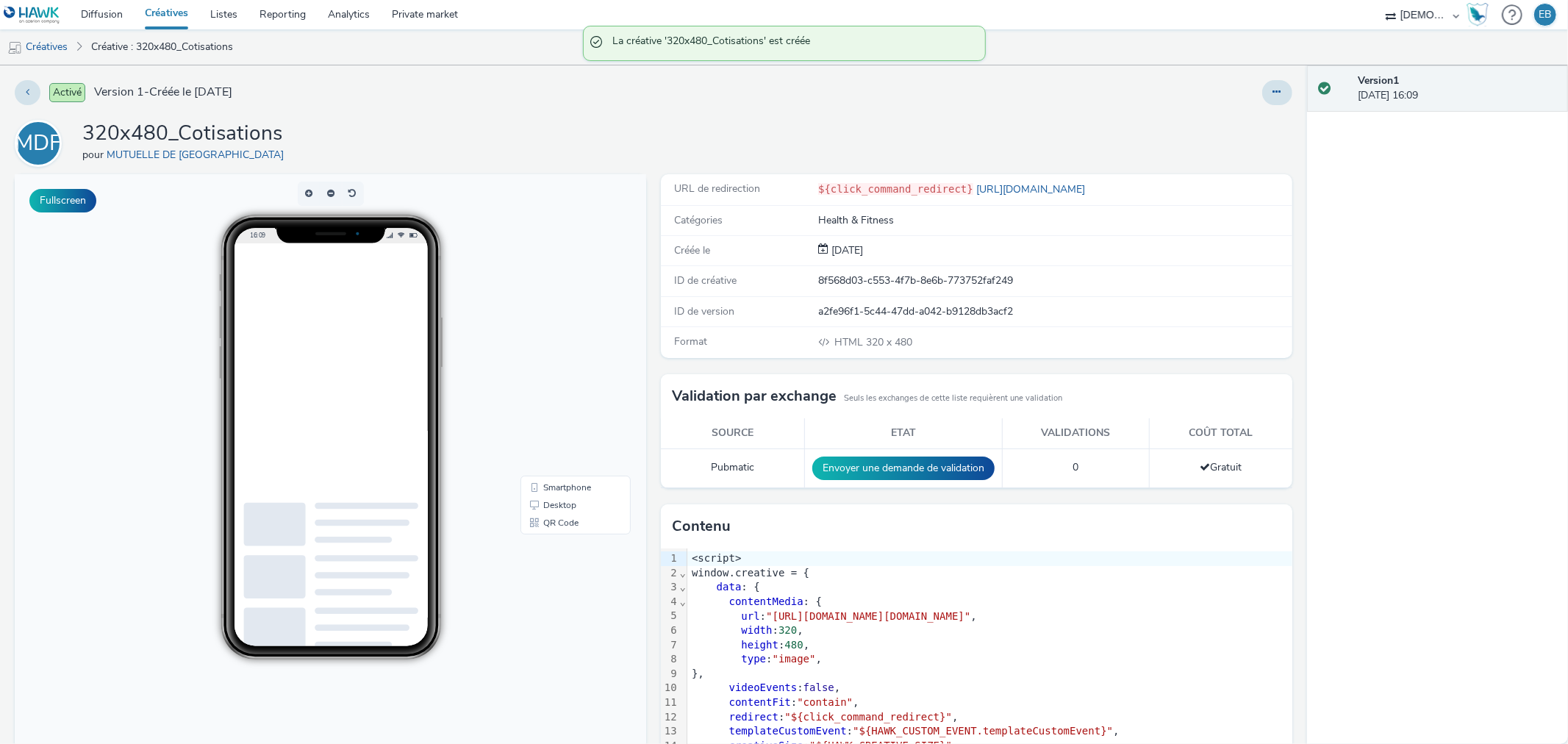
click at [1282, 91] on div "Activé Version 1 - Créée le 05 septembre 2025 MDF 320x480_Cotisations pour MUTU…" at bounding box center [654, 405] width 1308 height 679
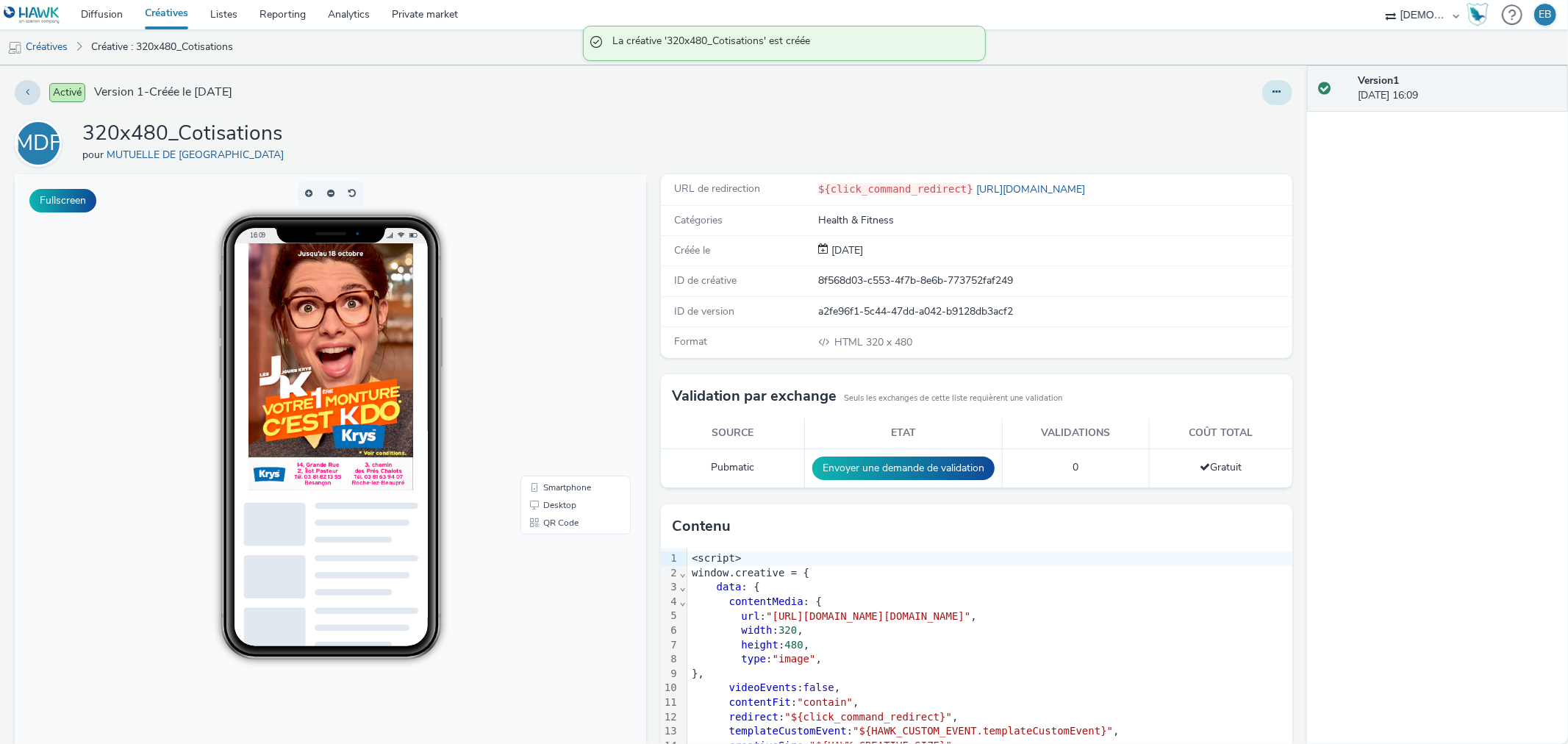
click at [1264, 104] on button at bounding box center [1277, 92] width 30 height 25
click at [1260, 114] on link "Modifier" at bounding box center [1238, 122] width 110 height 29
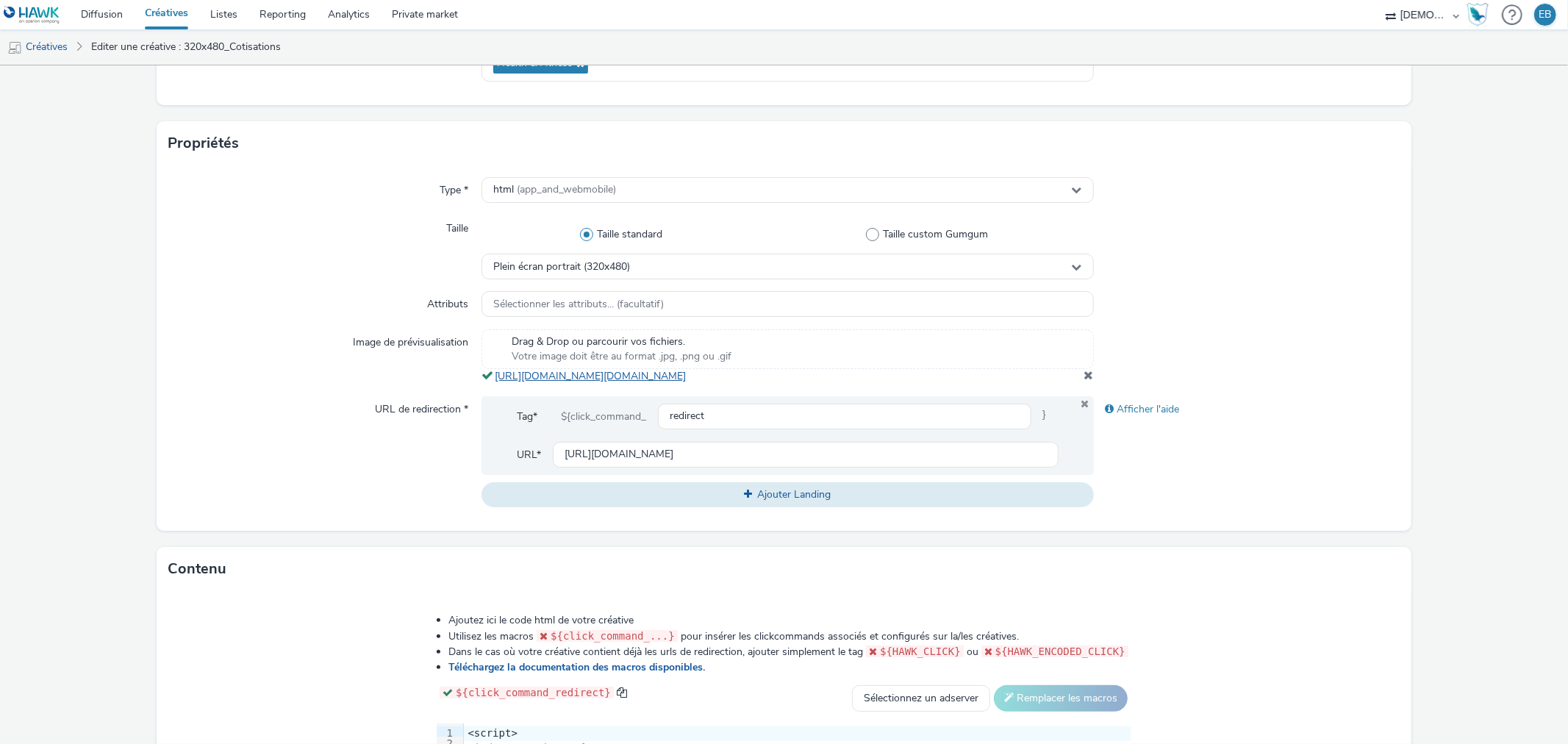
scroll to position [245, 0]
drag, startPoint x: 817, startPoint y: 386, endPoint x: 484, endPoint y: 378, distance: 333.1
click at [484, 378] on div "Drag & Drop ou parcourir vos fichiers. Votre image doit être au format .jpg, .p…" at bounding box center [787, 355] width 612 height 54
copy span "https://tabmo-cdn.s3.eu-west-1.amazonaws.com/hawk.tabmo.io/organizations/38dc92…"
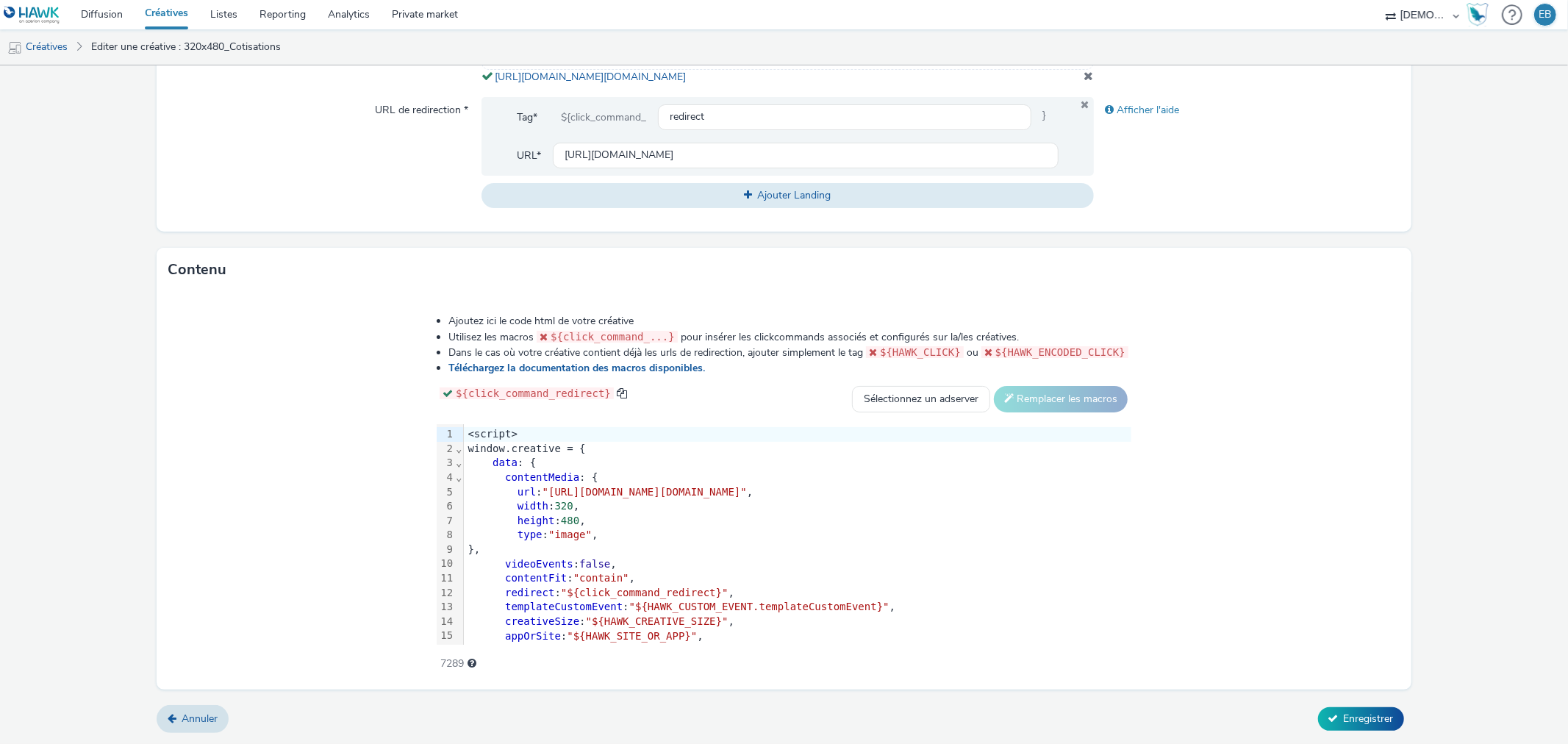
scroll to position [555, 0]
drag, startPoint x: 371, startPoint y: 494, endPoint x: 1267, endPoint y: 490, distance: 896.0
click at [747, 490] on span ""https://tabmo-cdn.s3.eu-west-1.amazonaws.com/hawk.tabmo.io/organizations/38dc9…" at bounding box center [645, 491] width 204 height 12
click at [1346, 712] on span "Enregistrer" at bounding box center [1368, 718] width 50 height 14
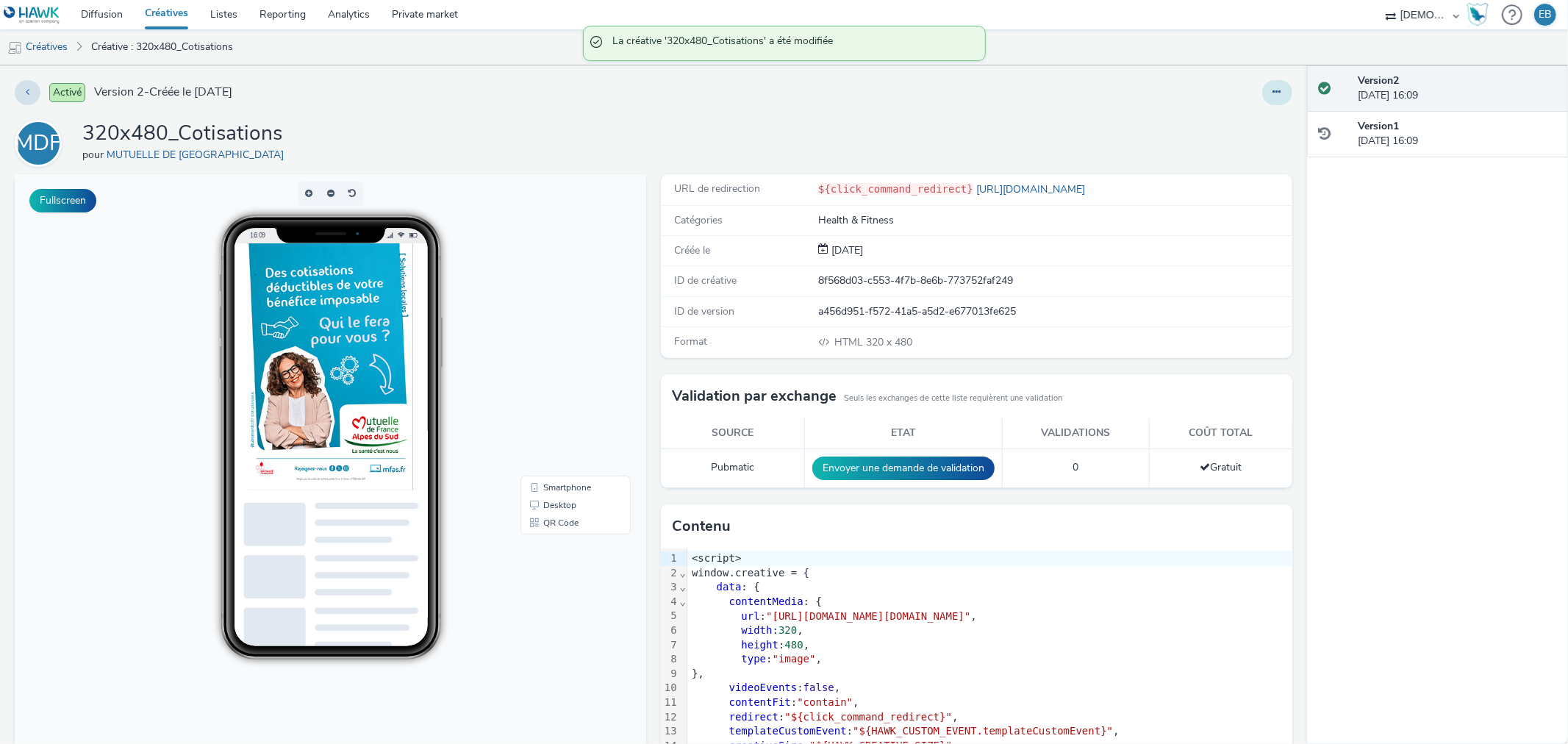
drag, startPoint x: 1277, startPoint y: 94, endPoint x: 1258, endPoint y: 96, distance: 19.1
click at [1275, 94] on button at bounding box center [1277, 92] width 30 height 25
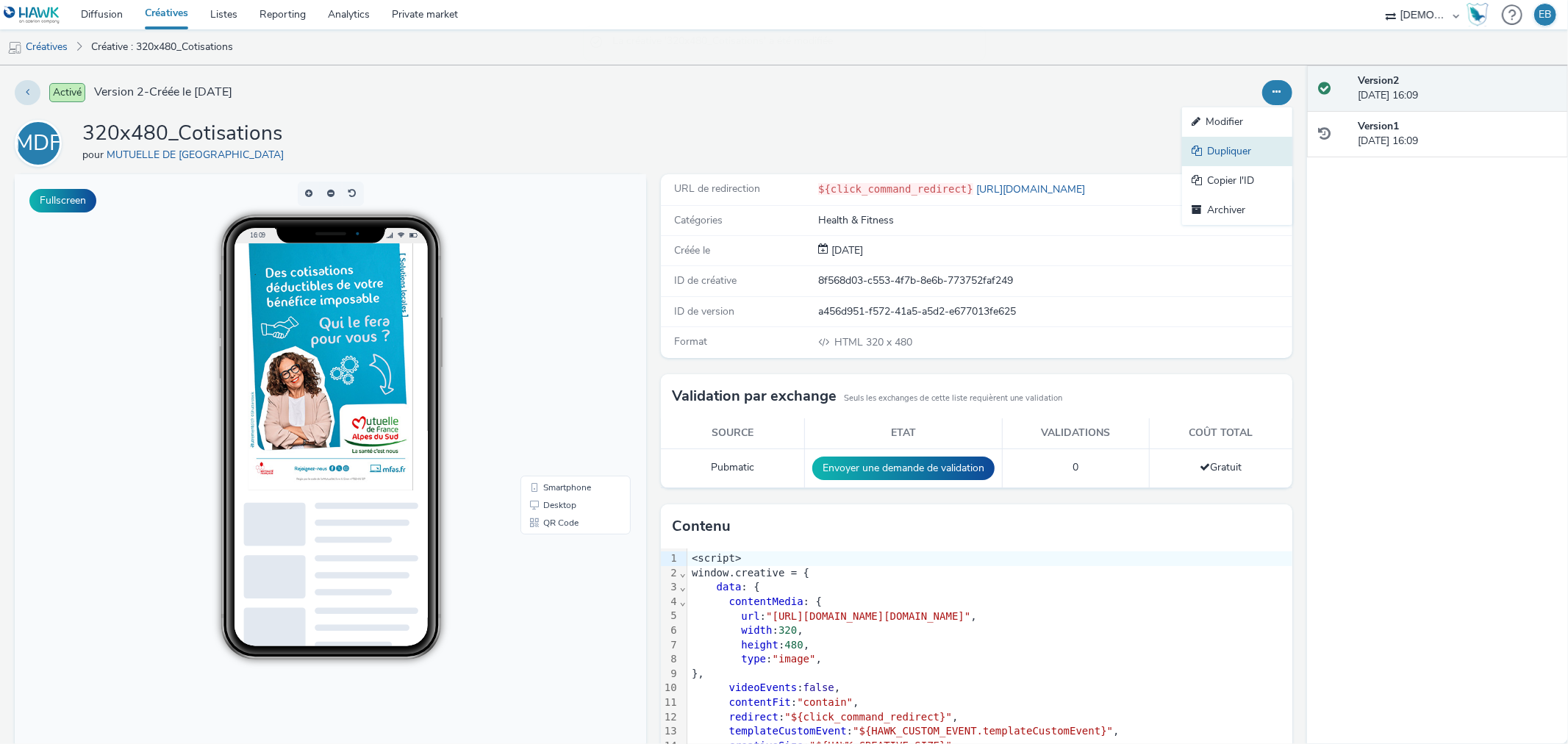
click at [1205, 151] on link "Dupliquer" at bounding box center [1238, 152] width 110 height 29
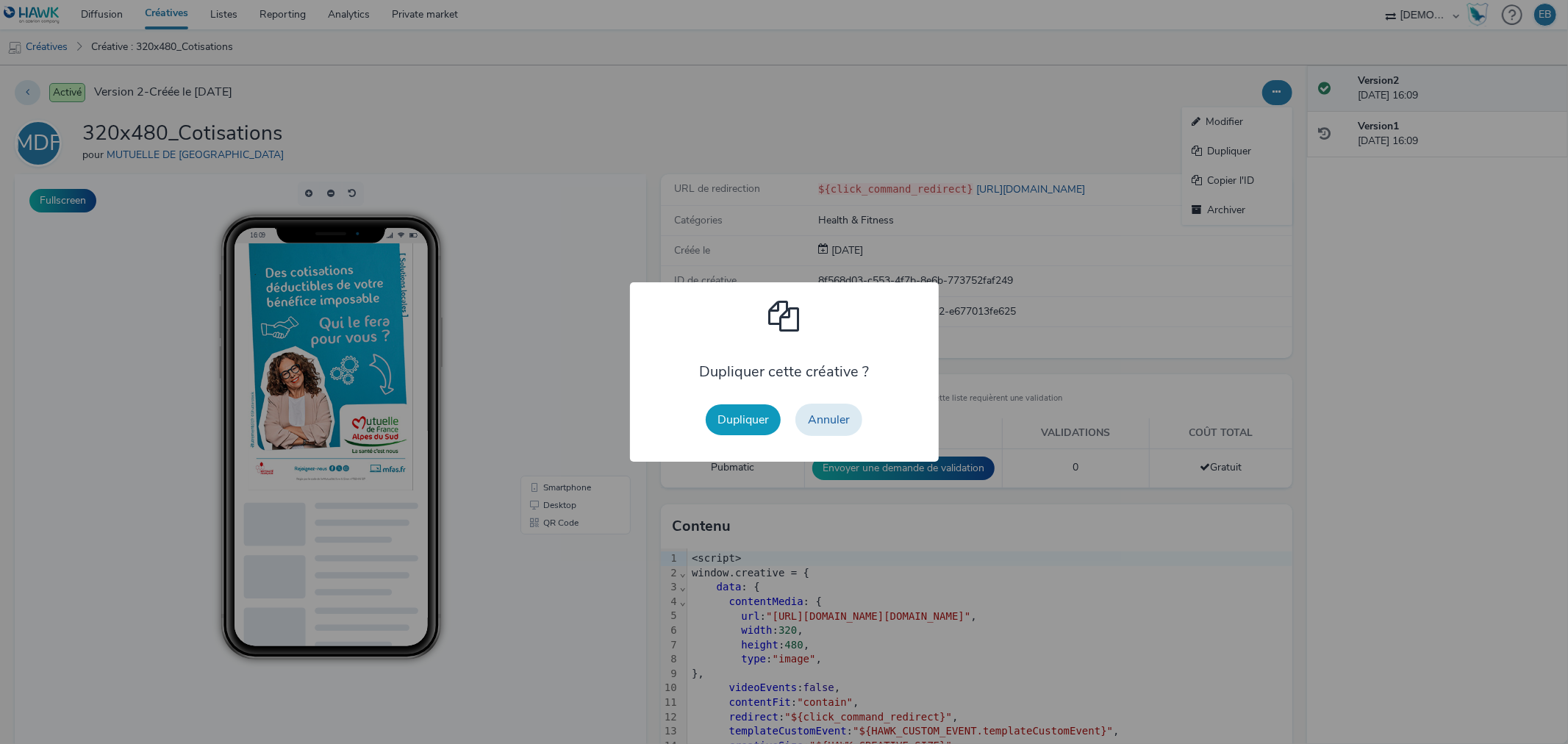
click at [719, 405] on button "Dupliquer" at bounding box center [744, 420] width 75 height 31
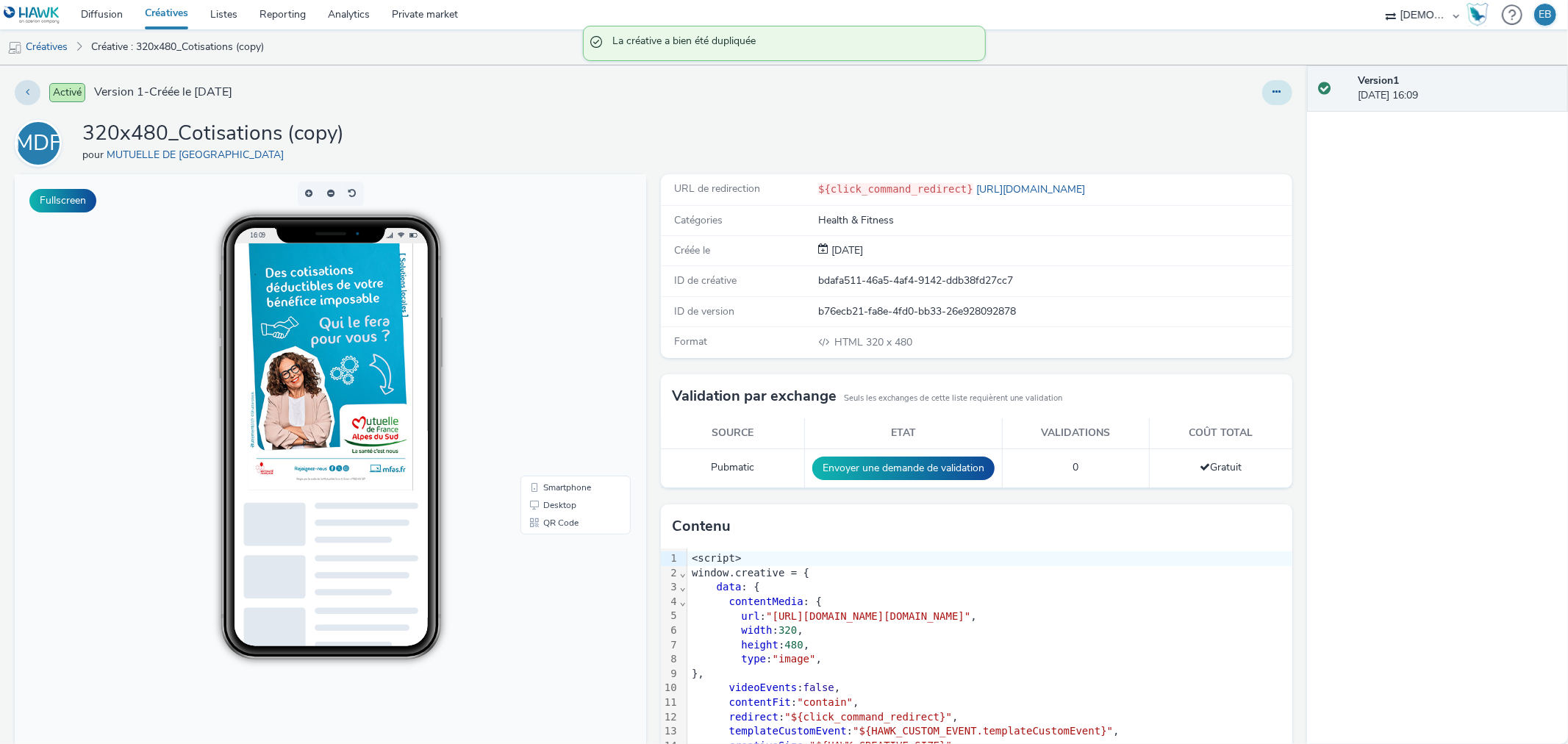
drag, startPoint x: 1267, startPoint y: 107, endPoint x: 1260, endPoint y: 97, distance: 12.2
click at [1264, 106] on div "Activé Version 1 - Créée le 05 septembre 2025 MDF 320x480_Cotisations (copy) po…" at bounding box center [654, 405] width 1308 height 679
click at [1263, 97] on button at bounding box center [1277, 92] width 30 height 25
click at [1218, 123] on link "Modifier" at bounding box center [1238, 122] width 110 height 29
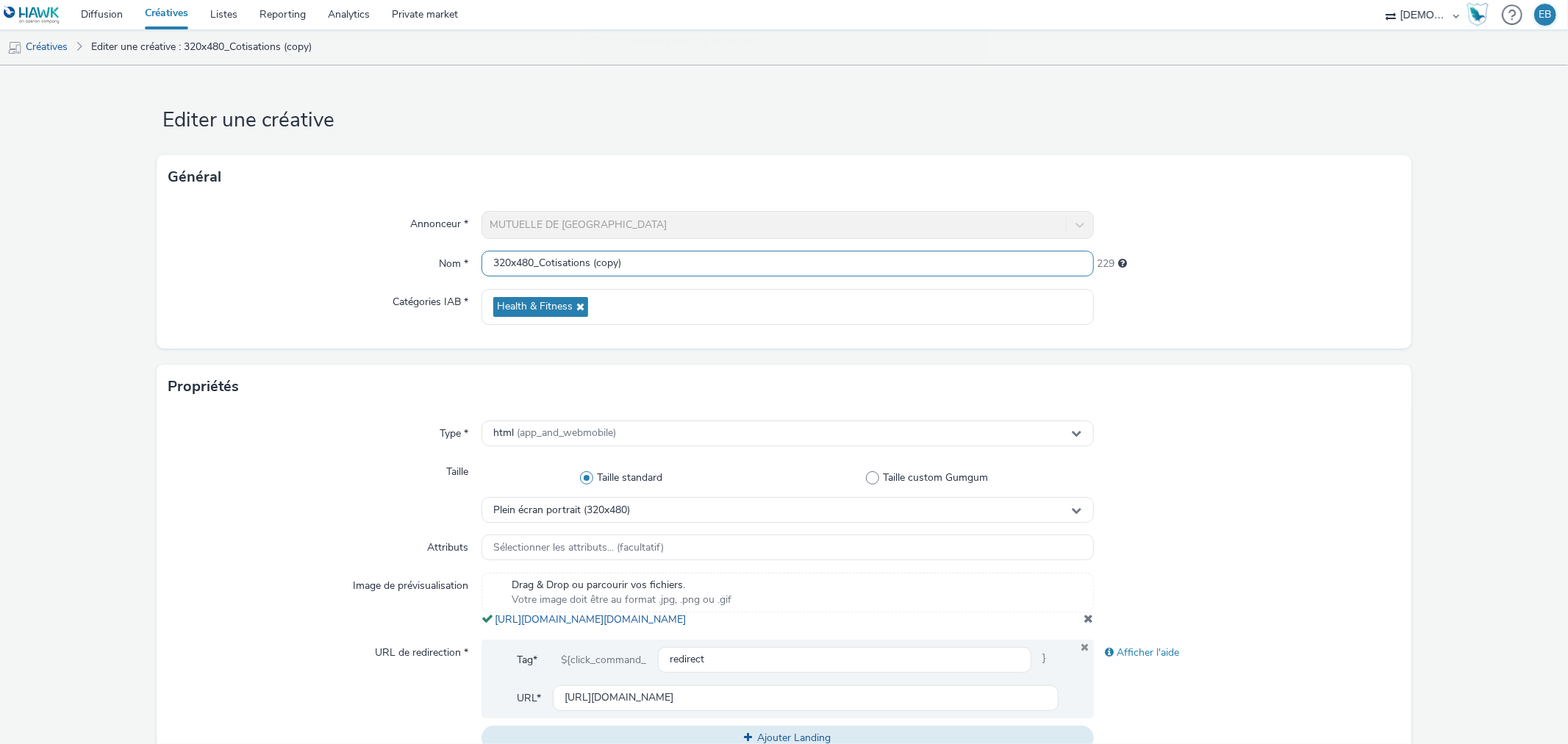
scroll to position [1, 0]
drag, startPoint x: 538, startPoint y: 255, endPoint x: 1291, endPoint y: 343, distance: 758.1
click at [1291, 343] on div "Annonceur * MUTUELLE DE FRANCE Nom * 320x480_Cotisations (copy) 229 Catégories …" at bounding box center [784, 274] width 1254 height 149
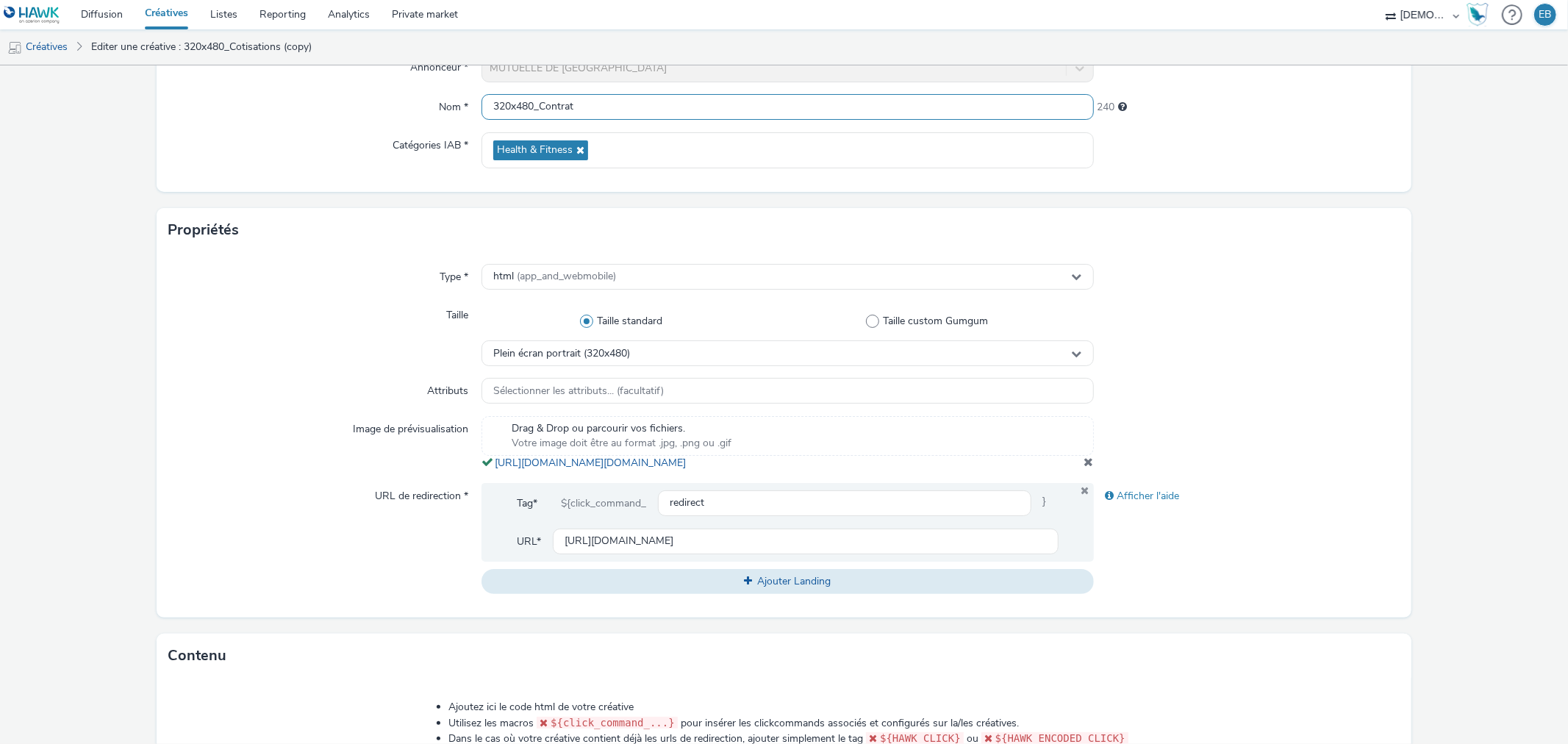
scroll to position [245, 0]
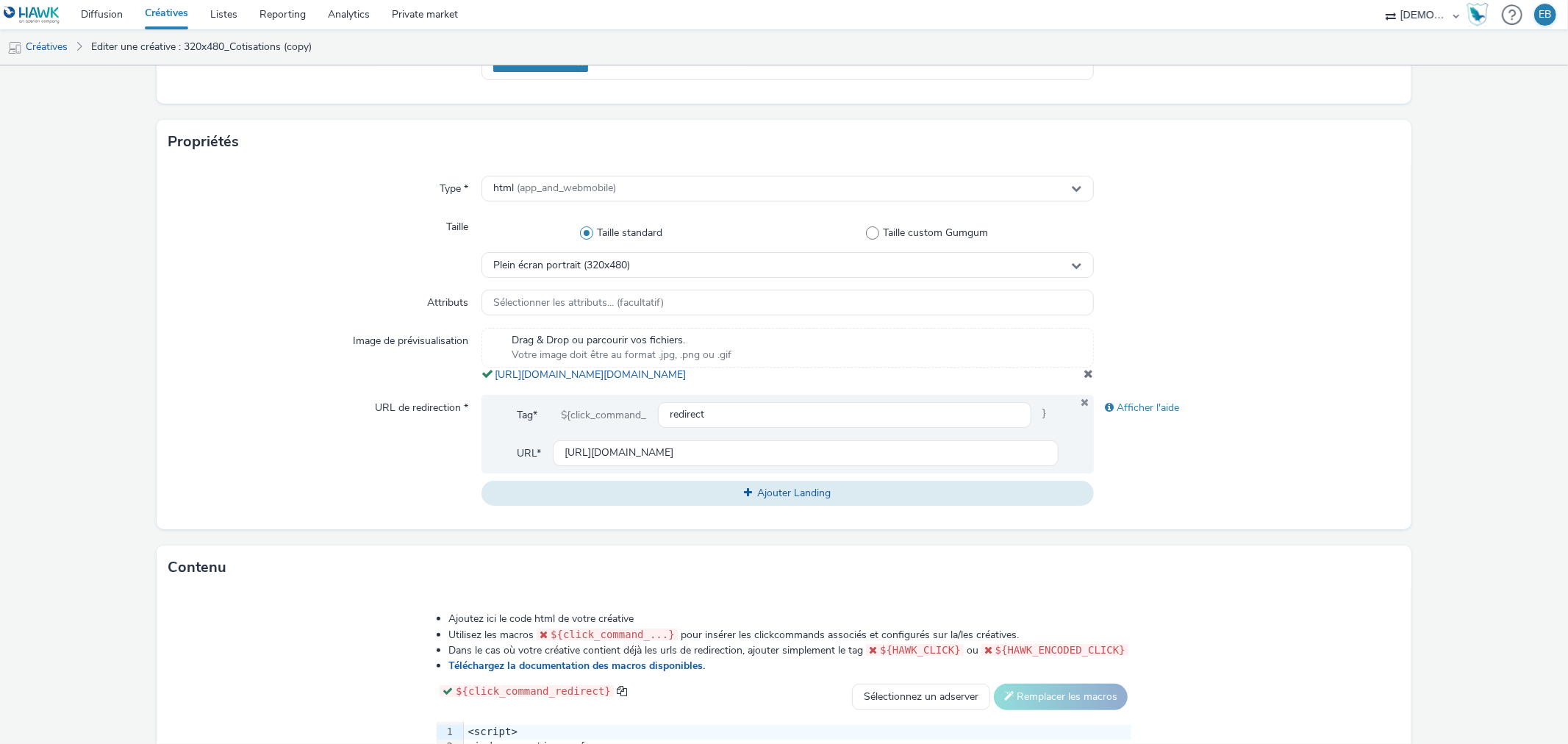
type input "320x480_Contrat"
click at [1084, 380] on span at bounding box center [1089, 373] width 9 height 12
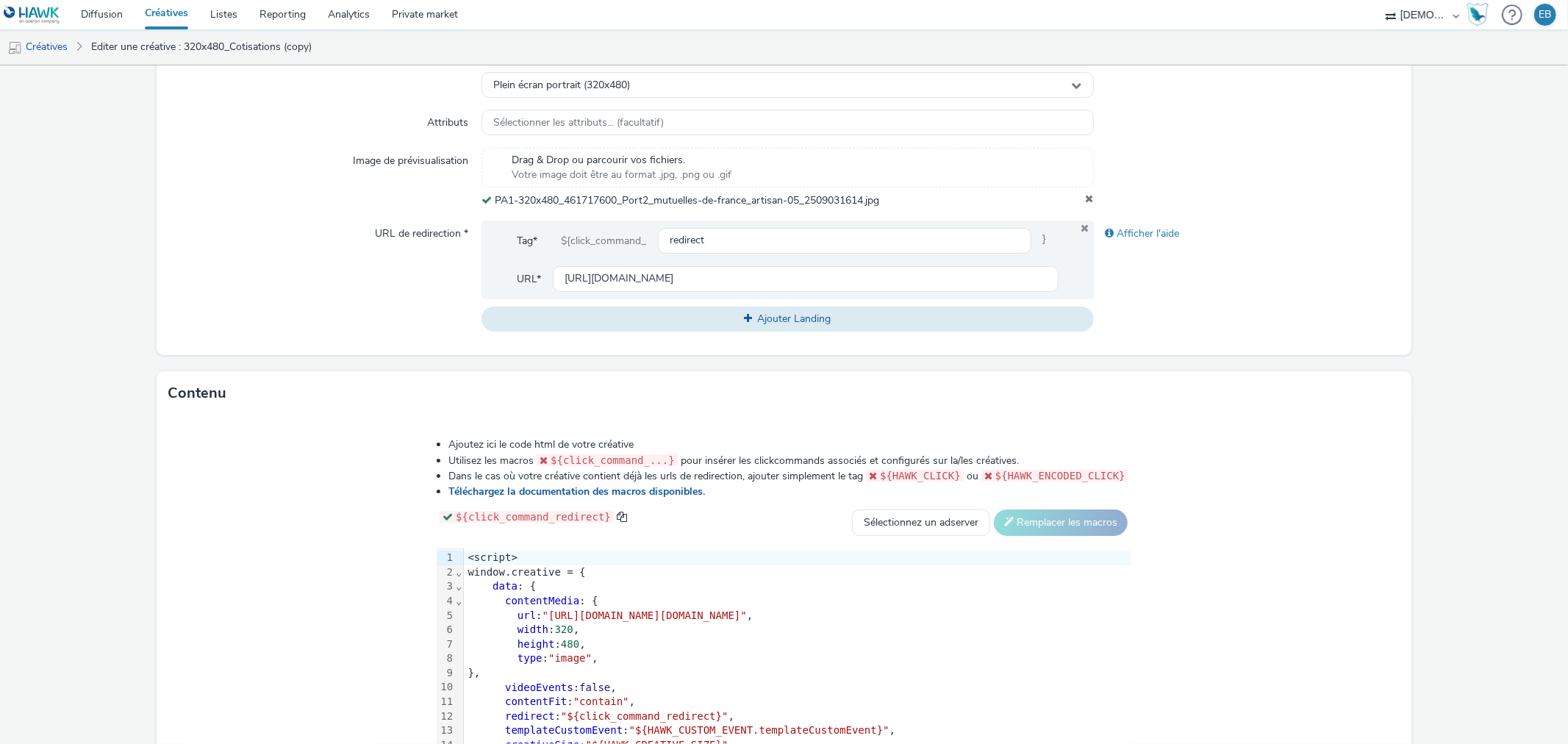
scroll to position [547, 0]
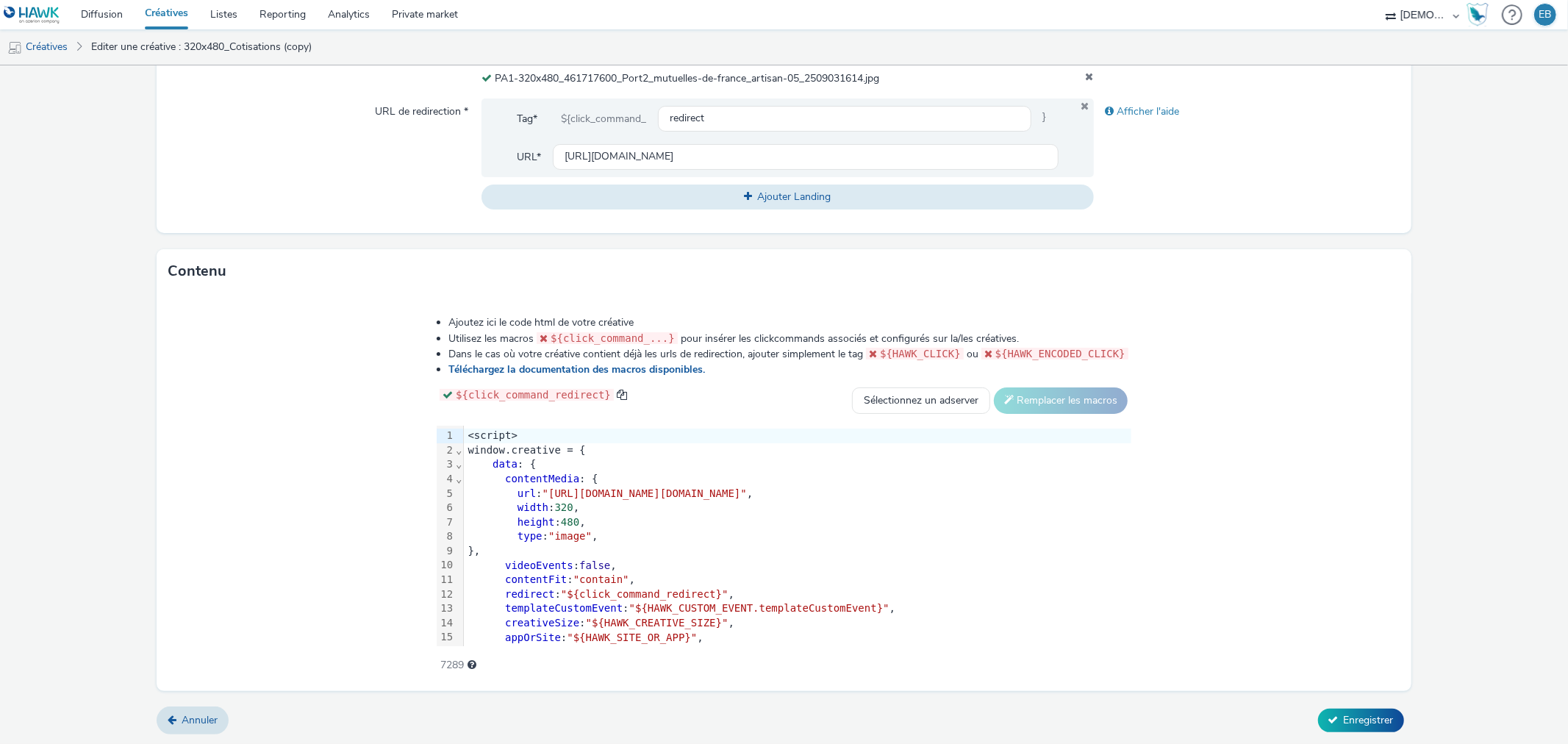
click at [1333, 732] on div "Annuler Enregistrer" at bounding box center [784, 720] width 1254 height 27
click at [1333, 681] on div "Ajoutez ici le code html de votre créative Utilisez les macros ${click_command_…" at bounding box center [784, 492] width 1254 height 397
click at [1344, 714] on span "Enregistrer" at bounding box center [1368, 720] width 50 height 14
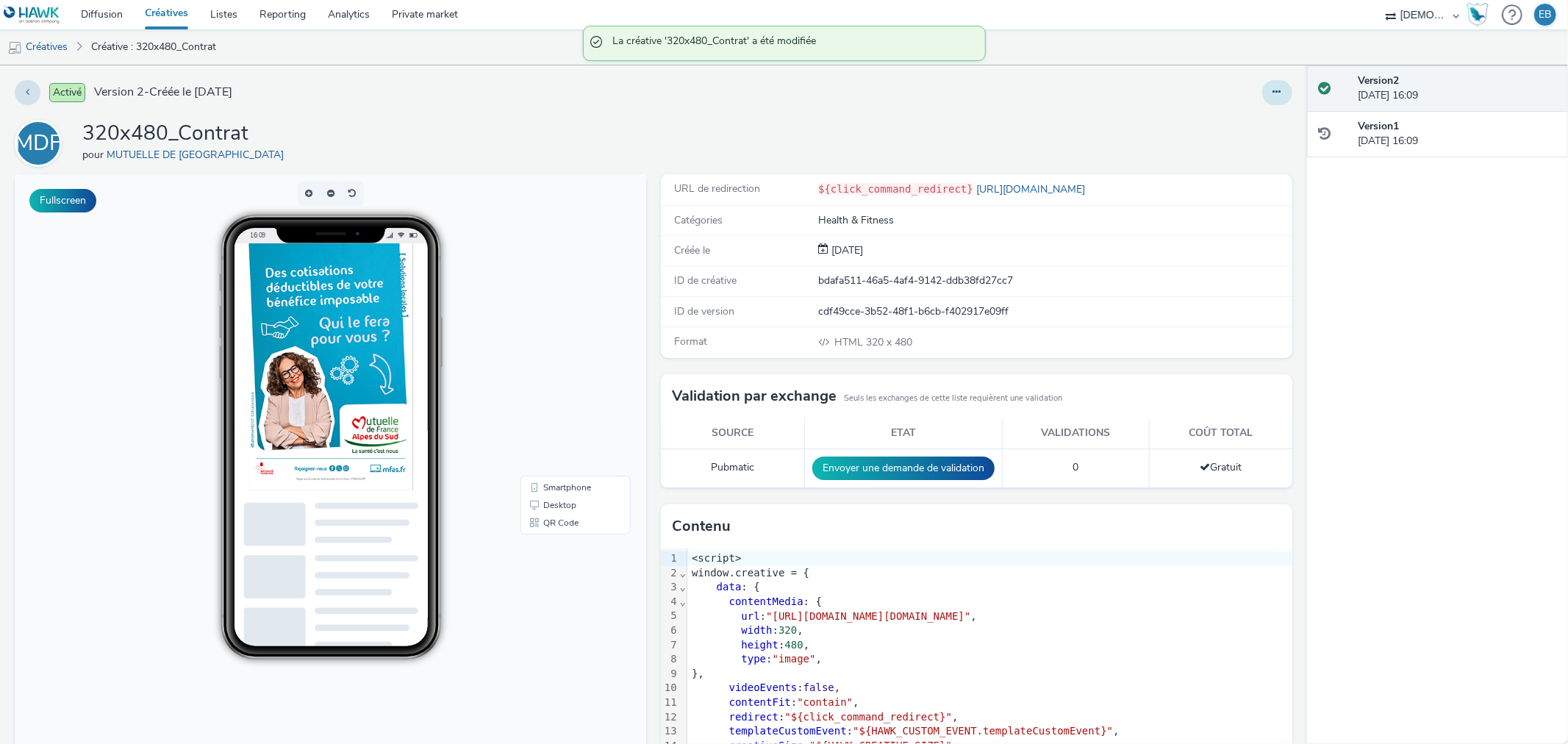
click at [1263, 103] on button at bounding box center [1277, 92] width 30 height 25
click at [1220, 113] on link "Modifier" at bounding box center [1238, 122] width 110 height 29
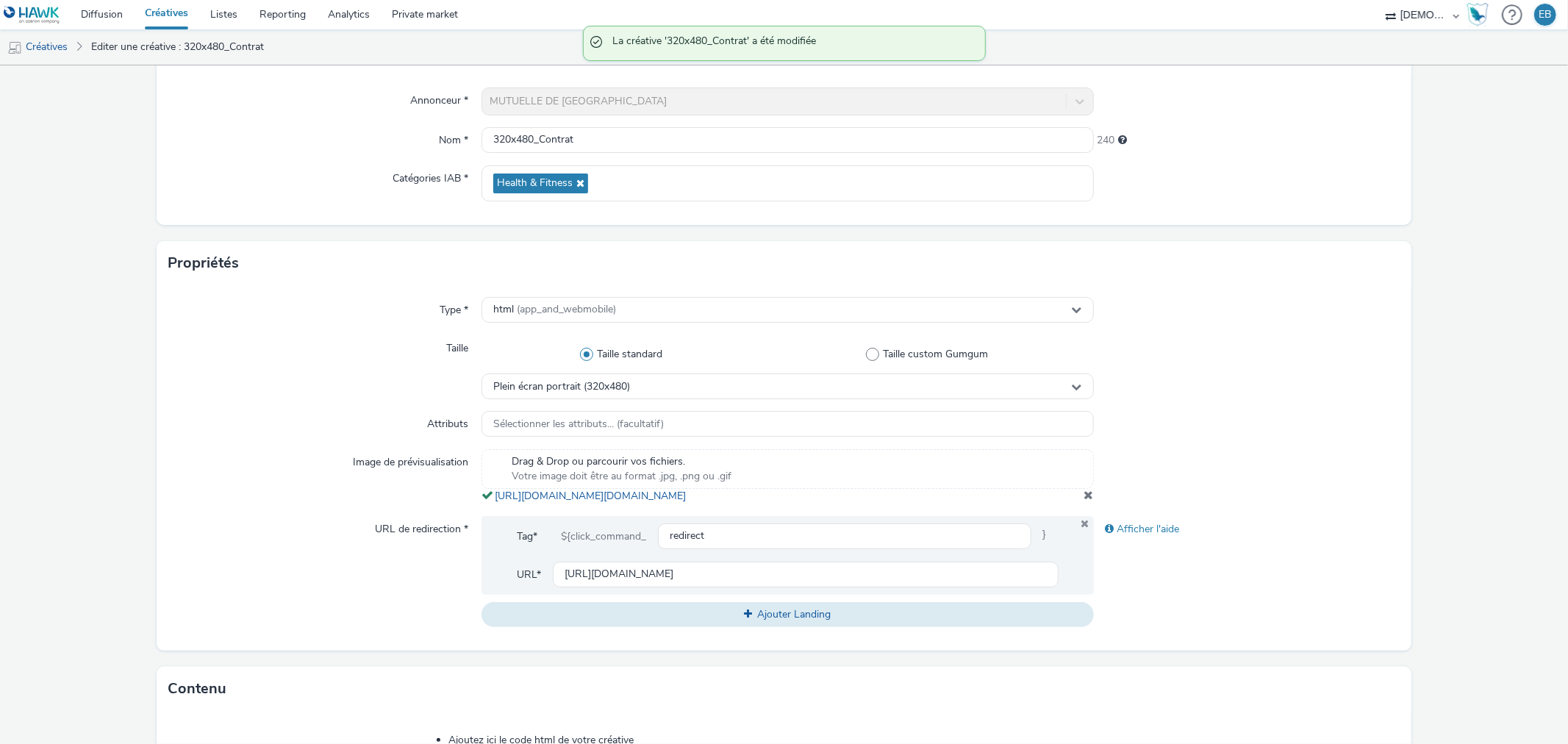
scroll to position [245, 0]
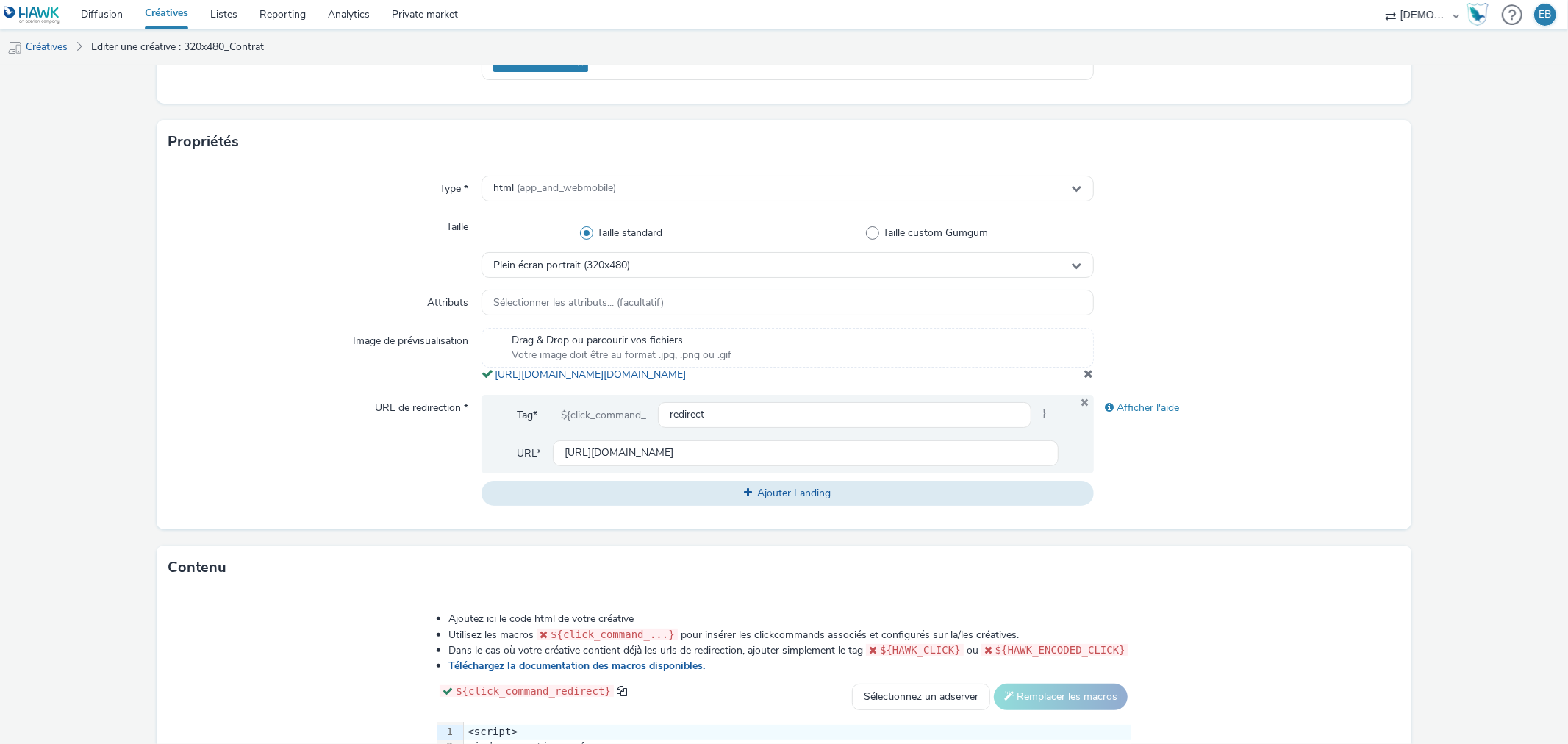
drag, startPoint x: 876, startPoint y: 395, endPoint x: 484, endPoint y: 375, distance: 392.5
click at [484, 375] on div "Drag & Drop ou parcourir vos fichiers. Votre image doit être au format .jpg, .p…" at bounding box center [787, 355] width 612 height 54
copy span "https://tabmo-cdn.s3.eu-west-1.amazonaws.com/hawk.tabmo.io/organizations/38dc92…"
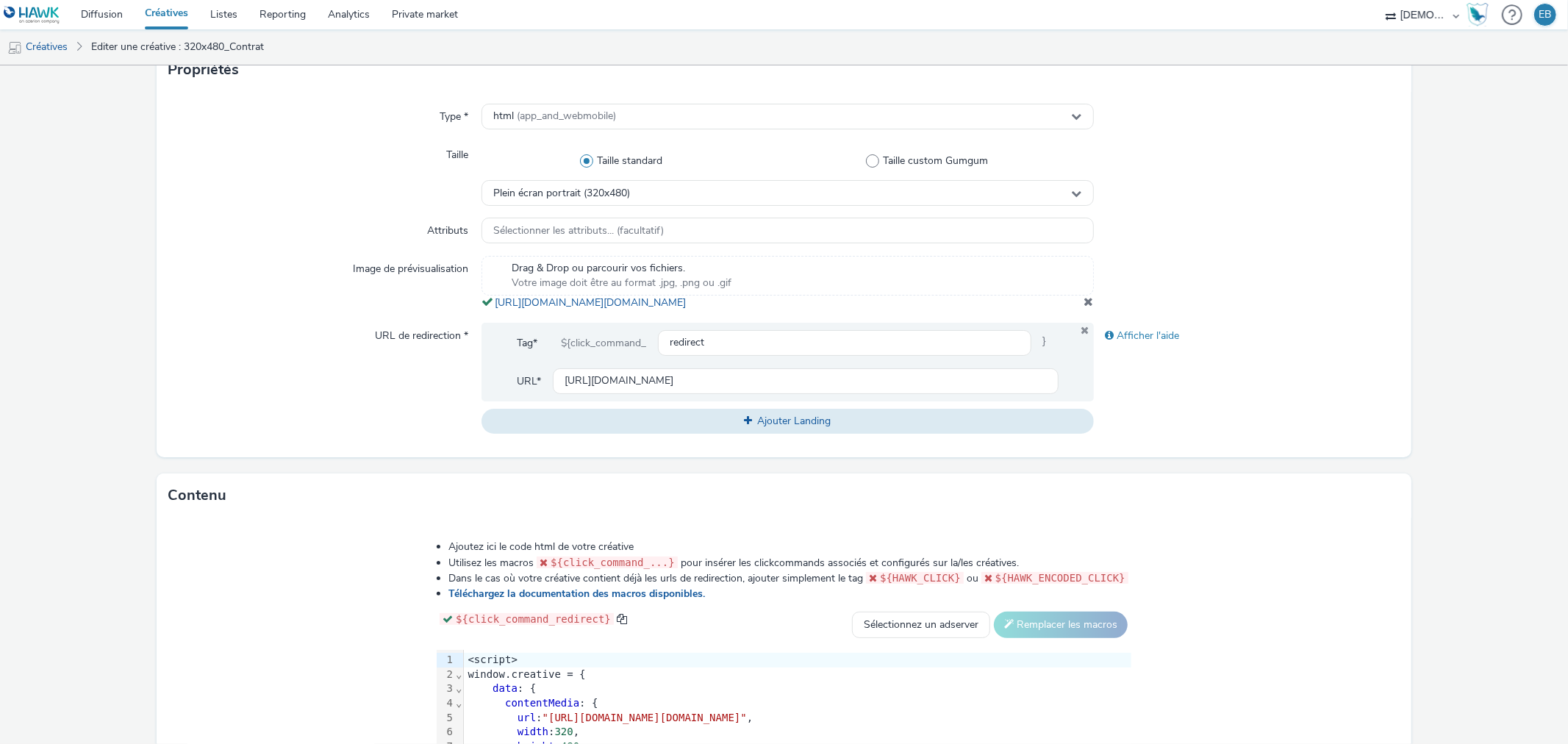
scroll to position [408, 0]
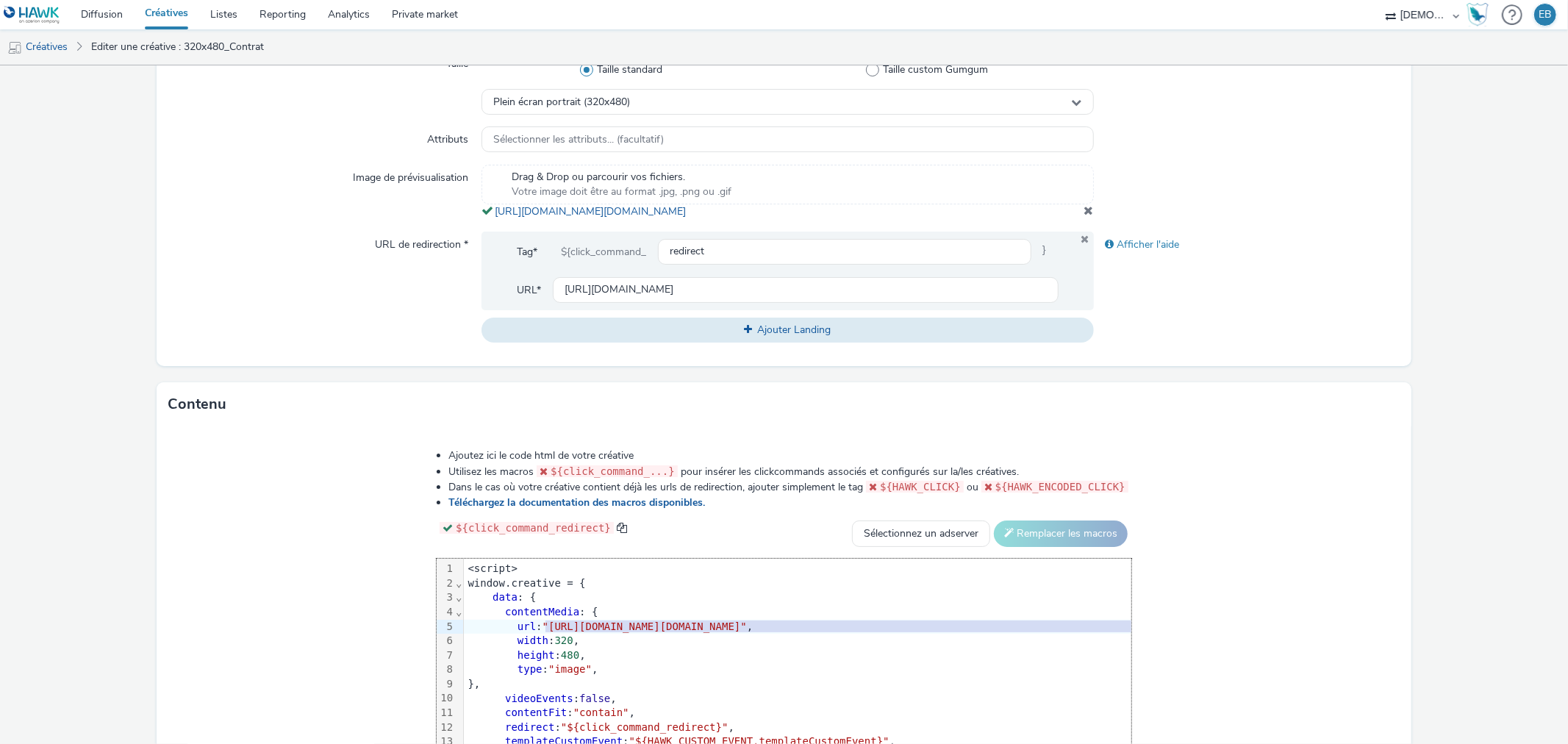
drag, startPoint x: 370, startPoint y: 644, endPoint x: 1267, endPoint y: 638, distance: 897.0
click at [747, 633] on span ""https://tabmo-cdn.s3.eu-west-1.amazonaws.com/hawk.tabmo.io/organizations/38dc9…" at bounding box center [645, 626] width 204 height 12
drag, startPoint x: 1269, startPoint y: 647, endPoint x: 372, endPoint y: 644, distance: 897.0
click at [464, 635] on div "url : "https://tabmo-cdn.s3.eu-west-1.amazonaws.com/hawk.tabmo.io/organizations…" at bounding box center [797, 627] width 668 height 15
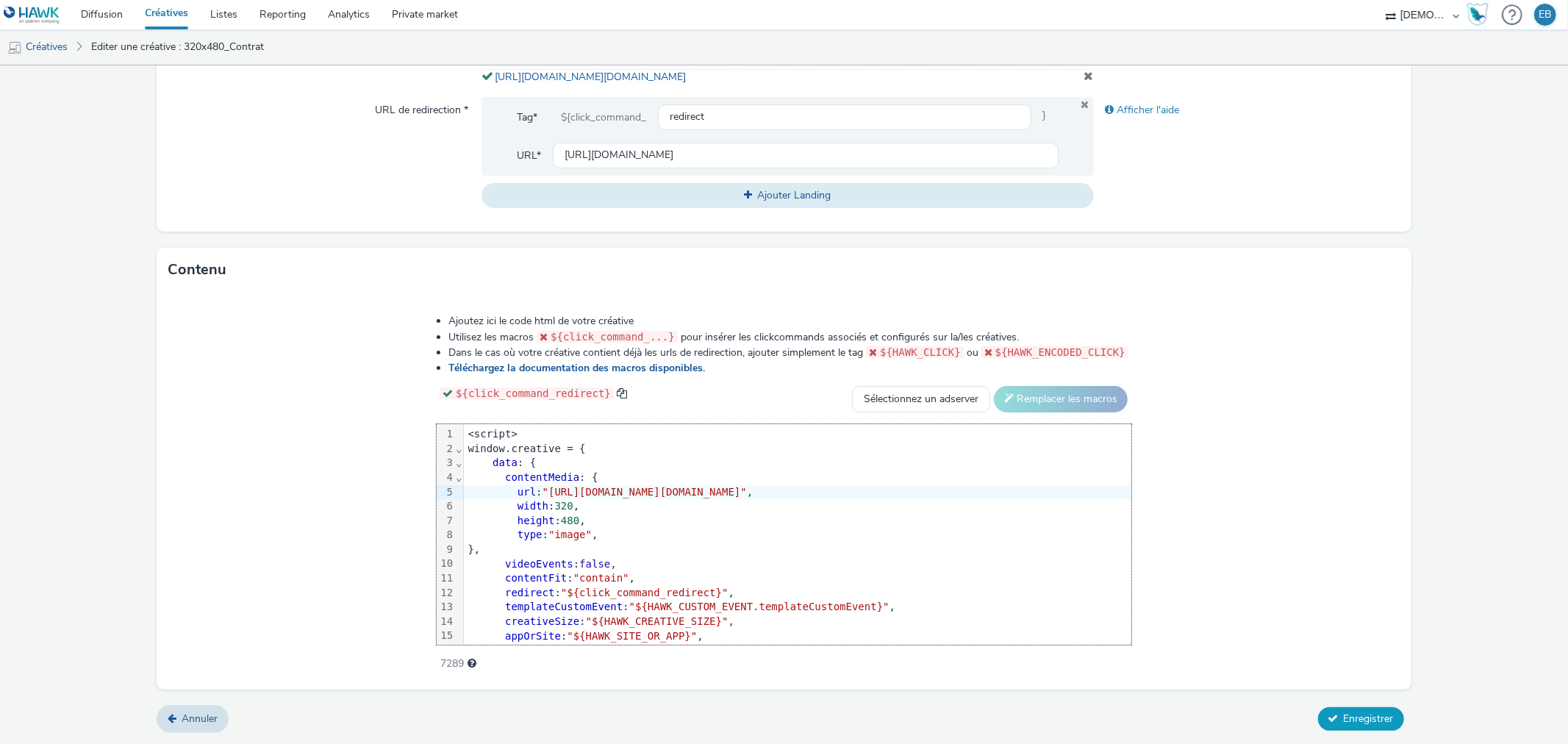
scroll to position [555, 0]
click at [1358, 728] on button "Enregistrer" at bounding box center [1362, 719] width 86 height 24
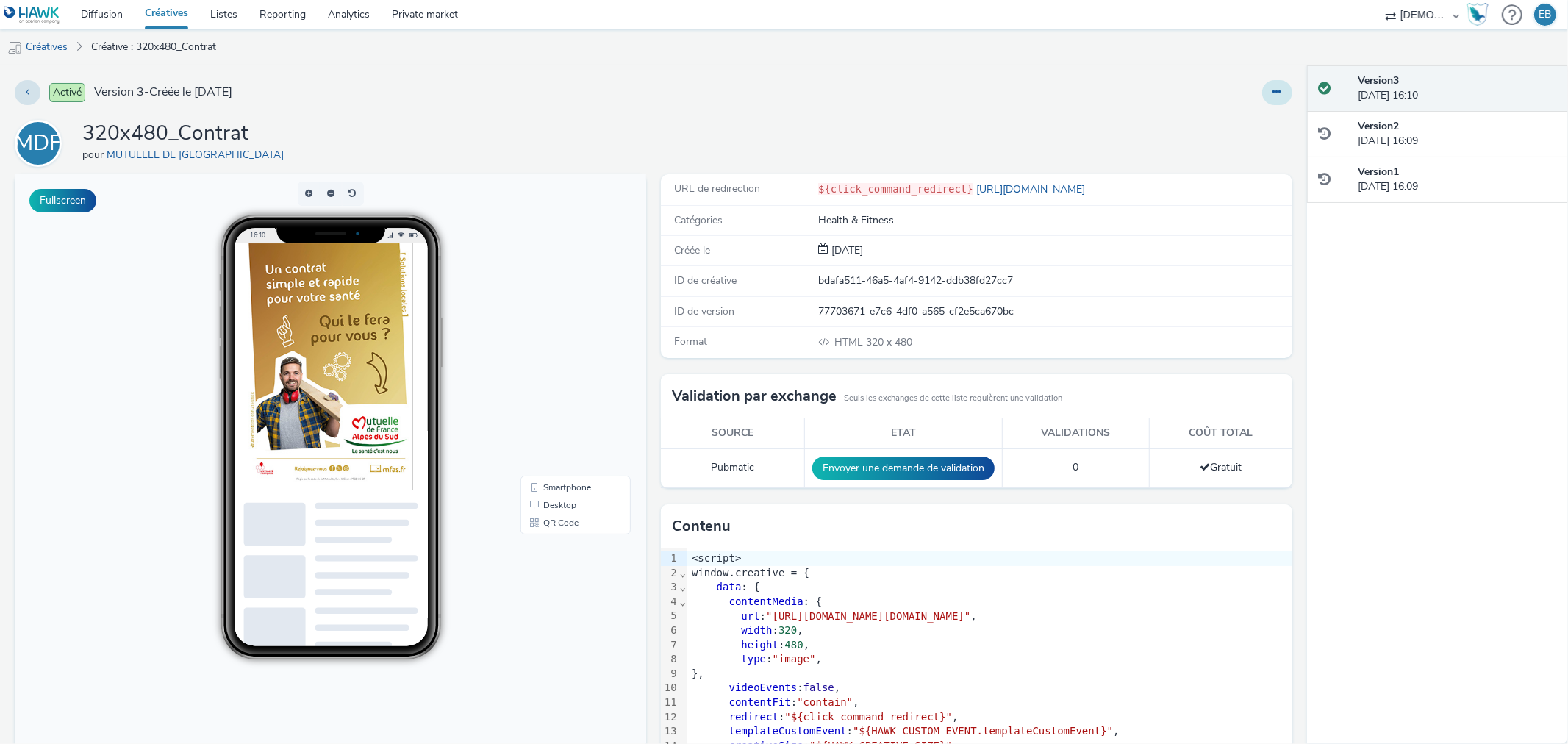
click at [1274, 91] on icon at bounding box center [1277, 91] width 8 height 10
click at [1208, 129] on link "Modifier" at bounding box center [1238, 122] width 110 height 29
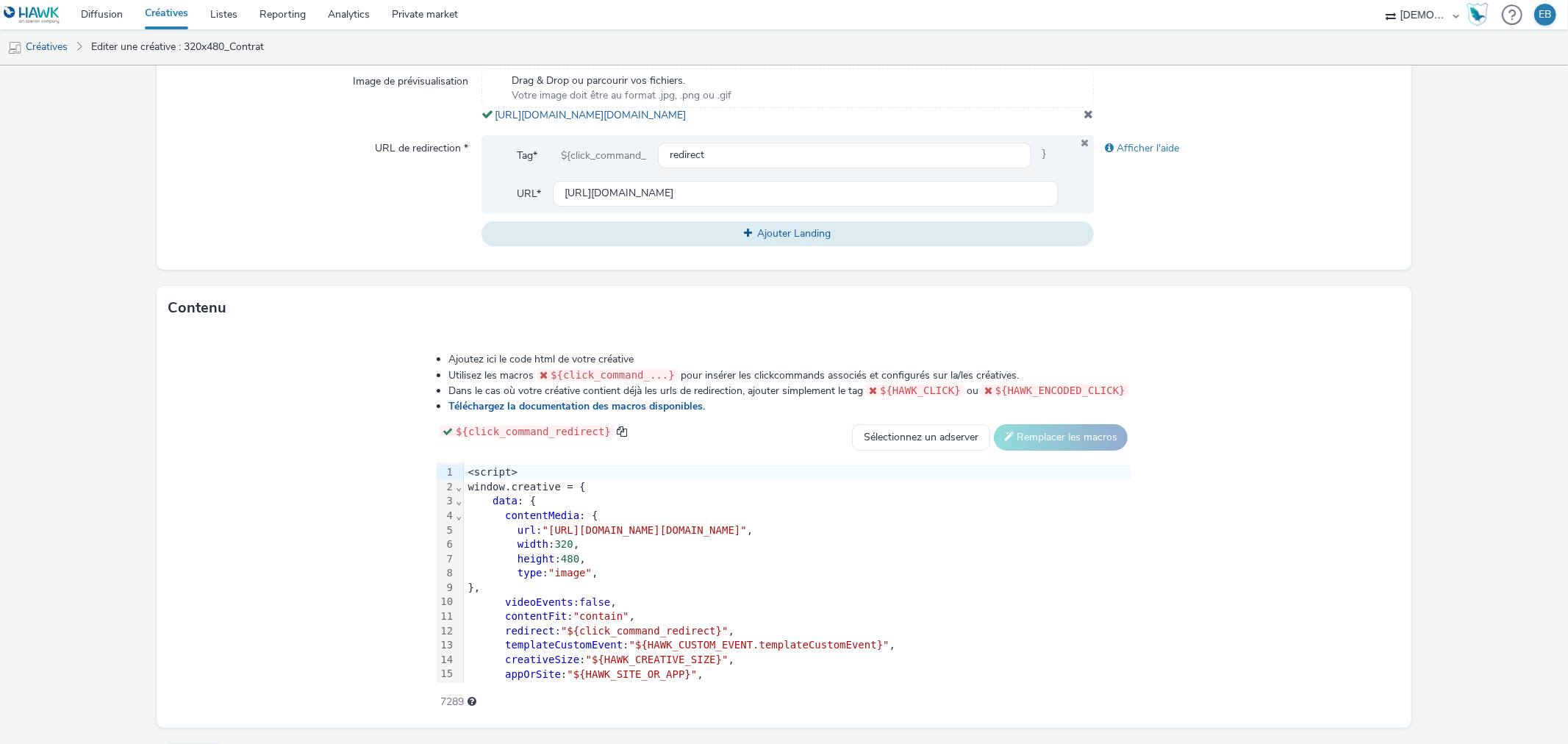
scroll to position [311, 0]
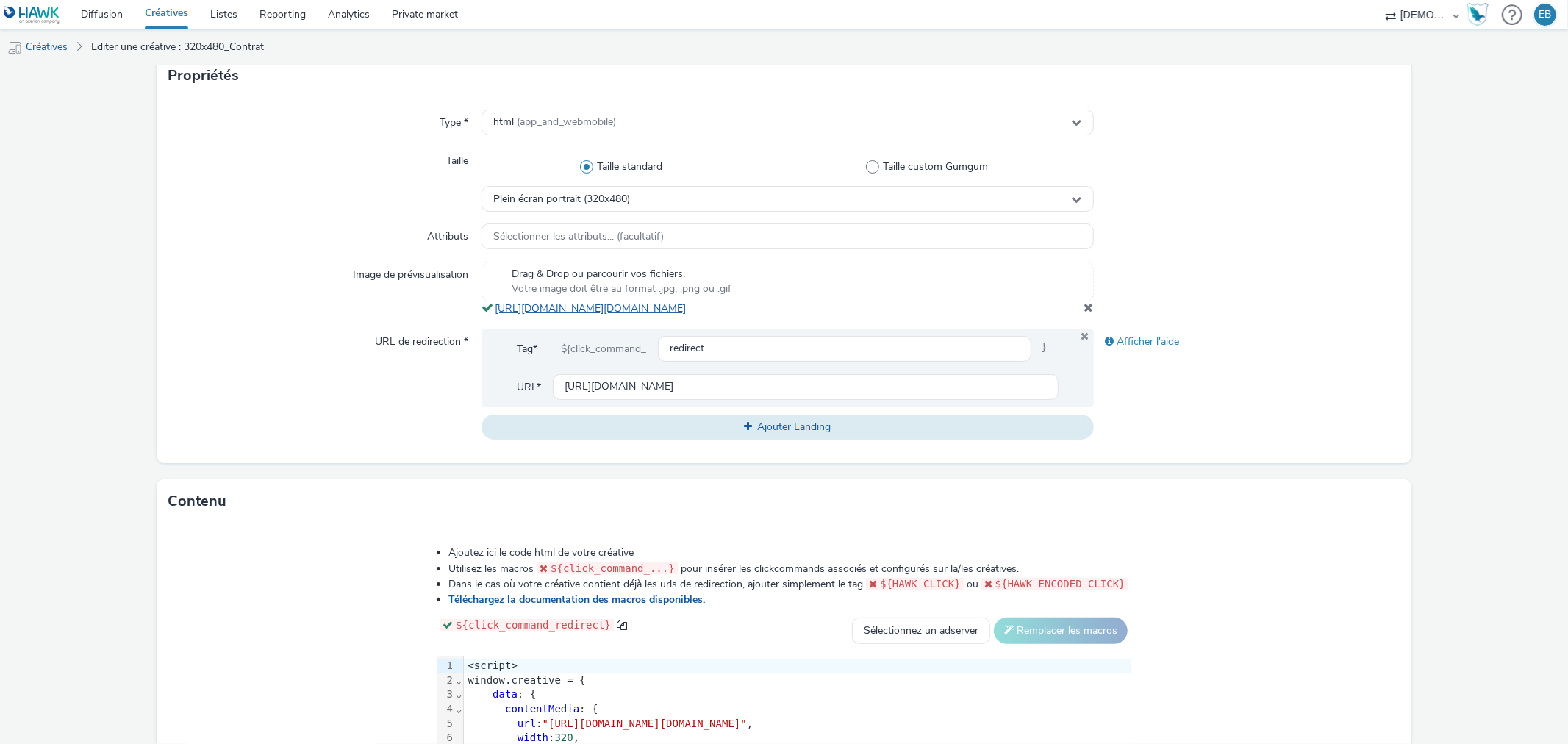
drag, startPoint x: 824, startPoint y: 326, endPoint x: 493, endPoint y: 309, distance: 331.4
click at [493, 309] on div "Drag & Drop ou parcourir vos fichiers. Votre image doit être au format .jpg, .p…" at bounding box center [787, 289] width 612 height 54
copy link "https://tabmo-cdn.s3.eu-west-1.amazonaws.com/hawk.tabmo.io/organizations/38dc92…"
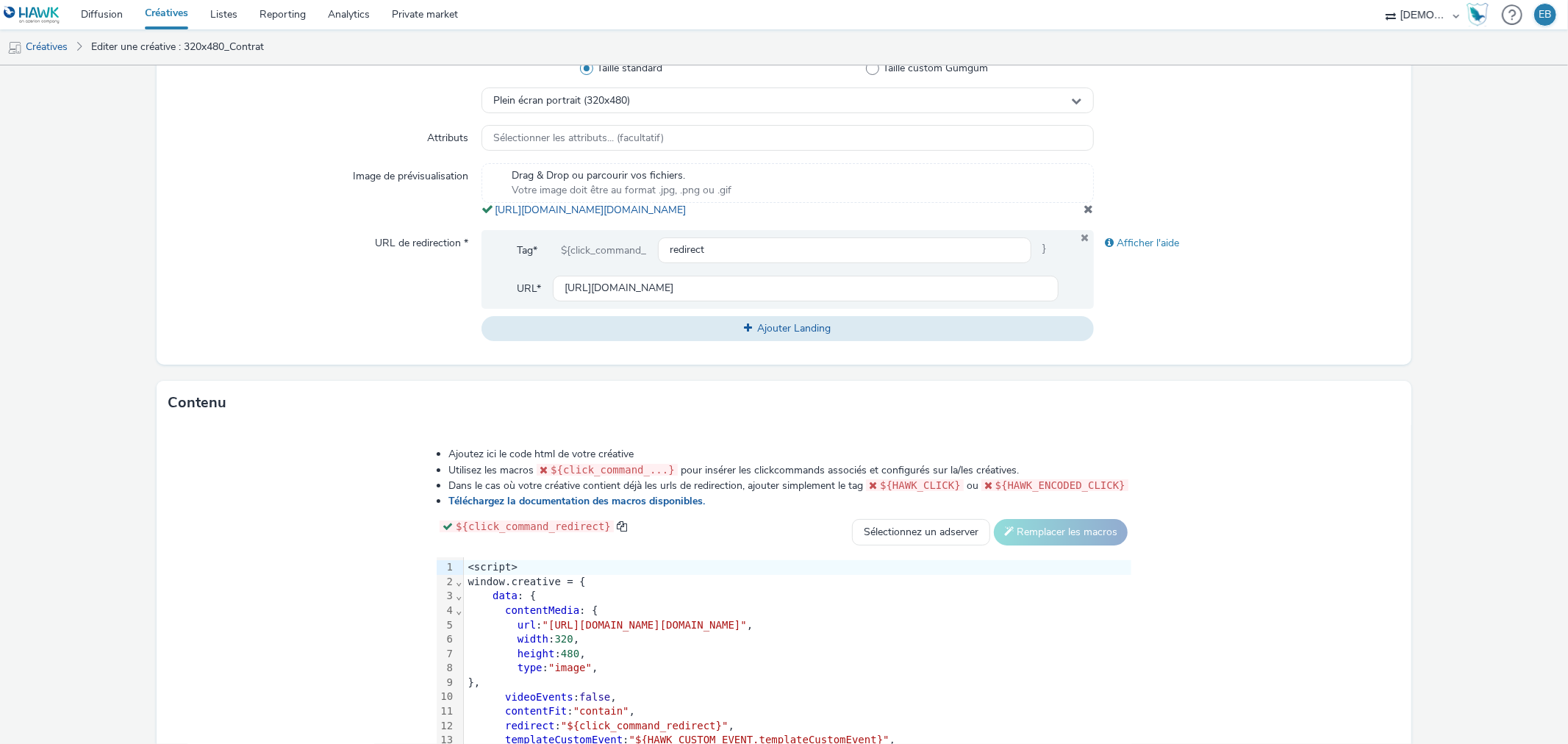
scroll to position [555, 0]
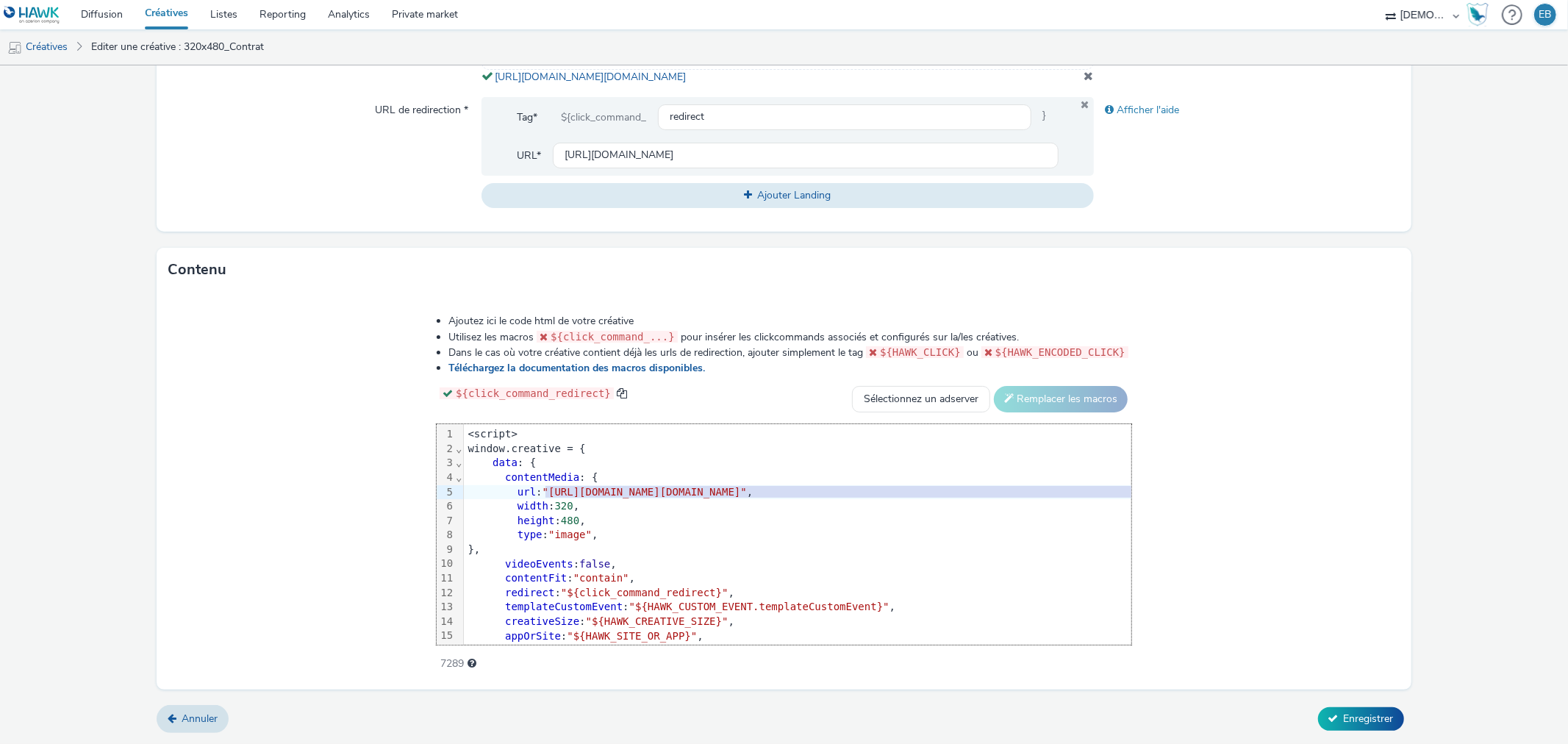
drag, startPoint x: 371, startPoint y: 490, endPoint x: 1268, endPoint y: 490, distance: 897.0
click at [747, 490] on span ""https://tabmo-cdn.s3.eu-west-1.amazonaws.com/hawk.tabmo.io/organizations/38dc9…" at bounding box center [645, 491] width 204 height 12
click at [1349, 728] on button "Enregistrer" at bounding box center [1362, 719] width 86 height 24
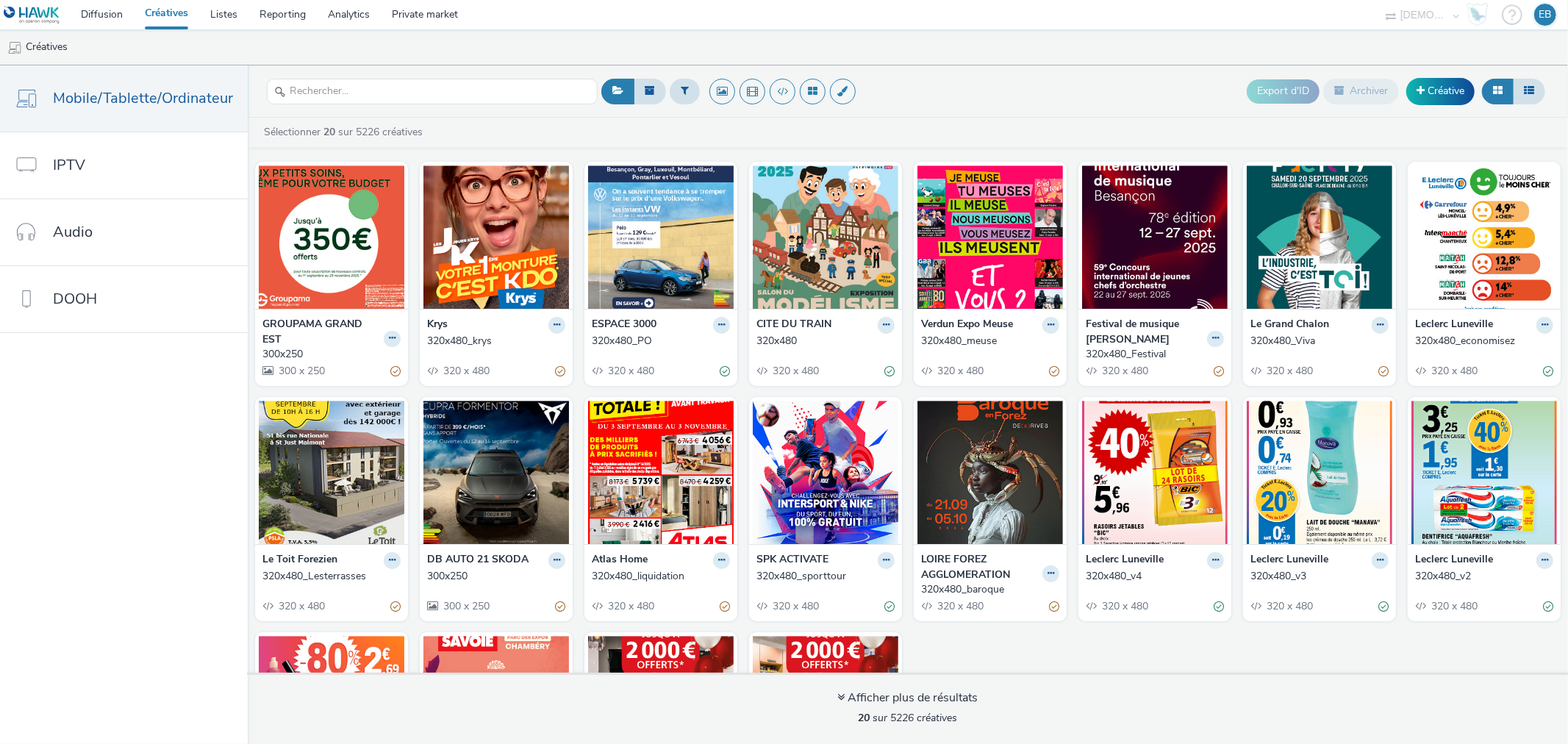
click at [561, 324] on div "Krys 320x480_krys 320 x 480" at bounding box center [497, 348] width 153 height 77
click at [555, 324] on button at bounding box center [556, 326] width 17 height 17
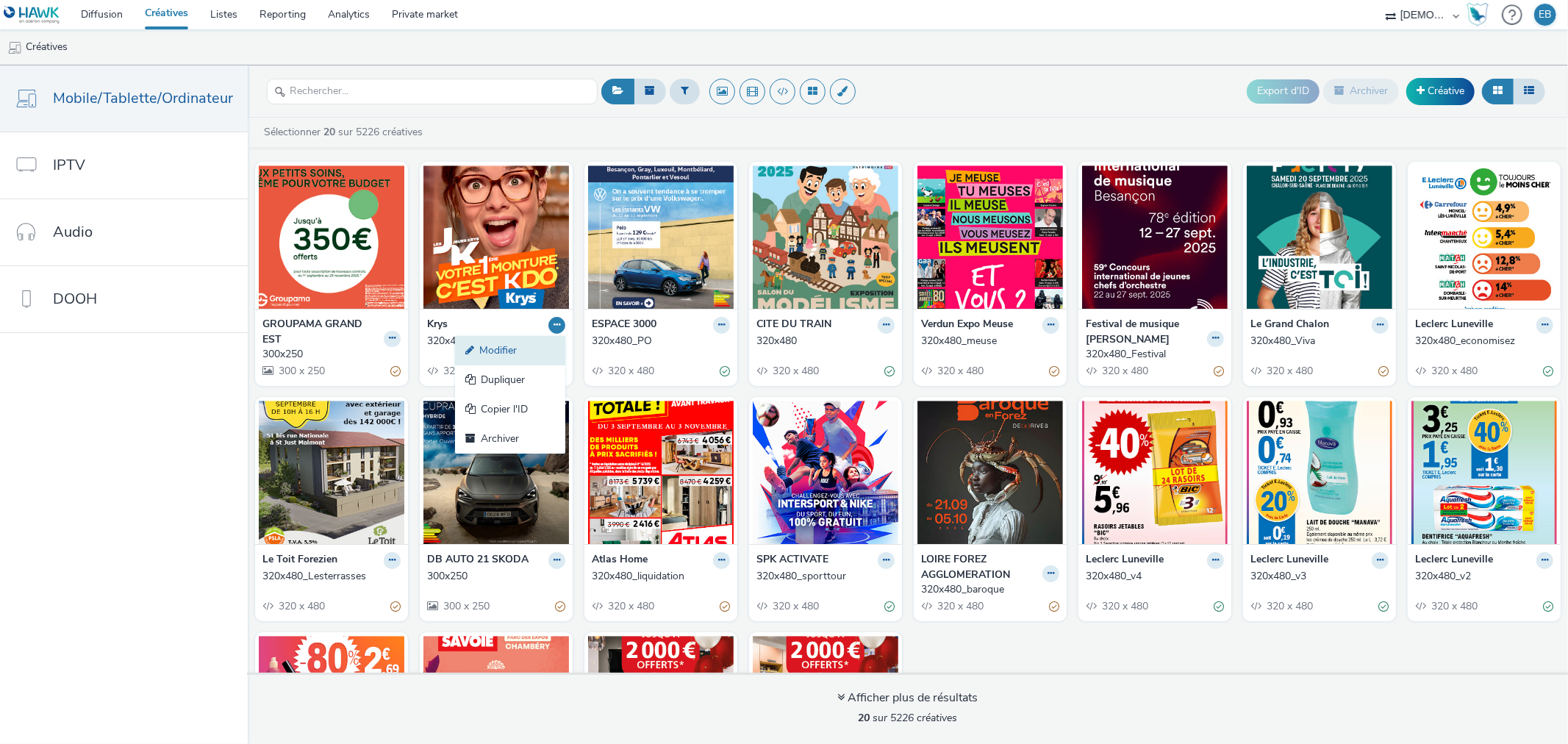
click at [531, 341] on link "Modifier" at bounding box center [510, 350] width 110 height 29
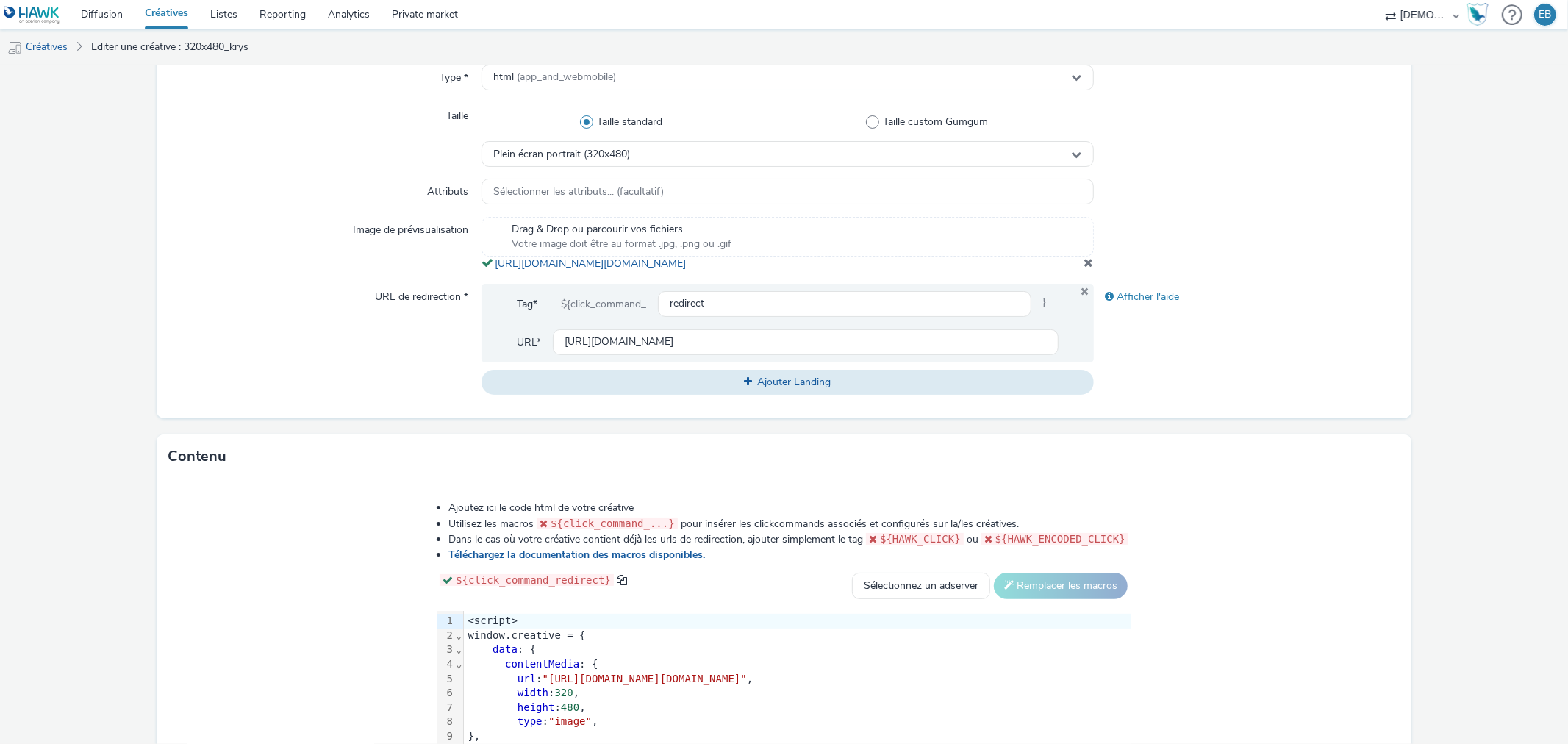
scroll to position [489, 0]
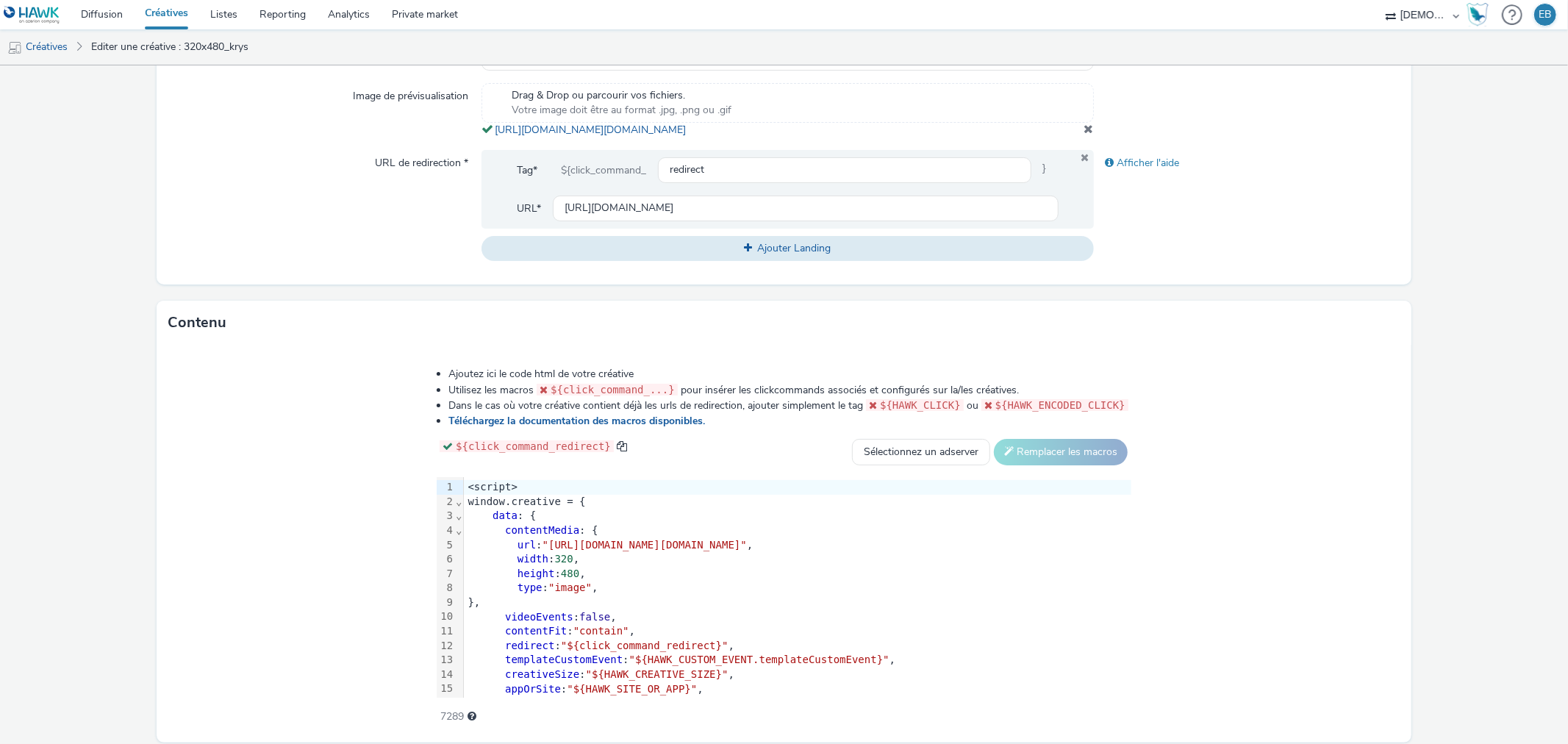
click at [500, 625] on div "videoEvents : false ," at bounding box center [797, 618] width 668 height 15
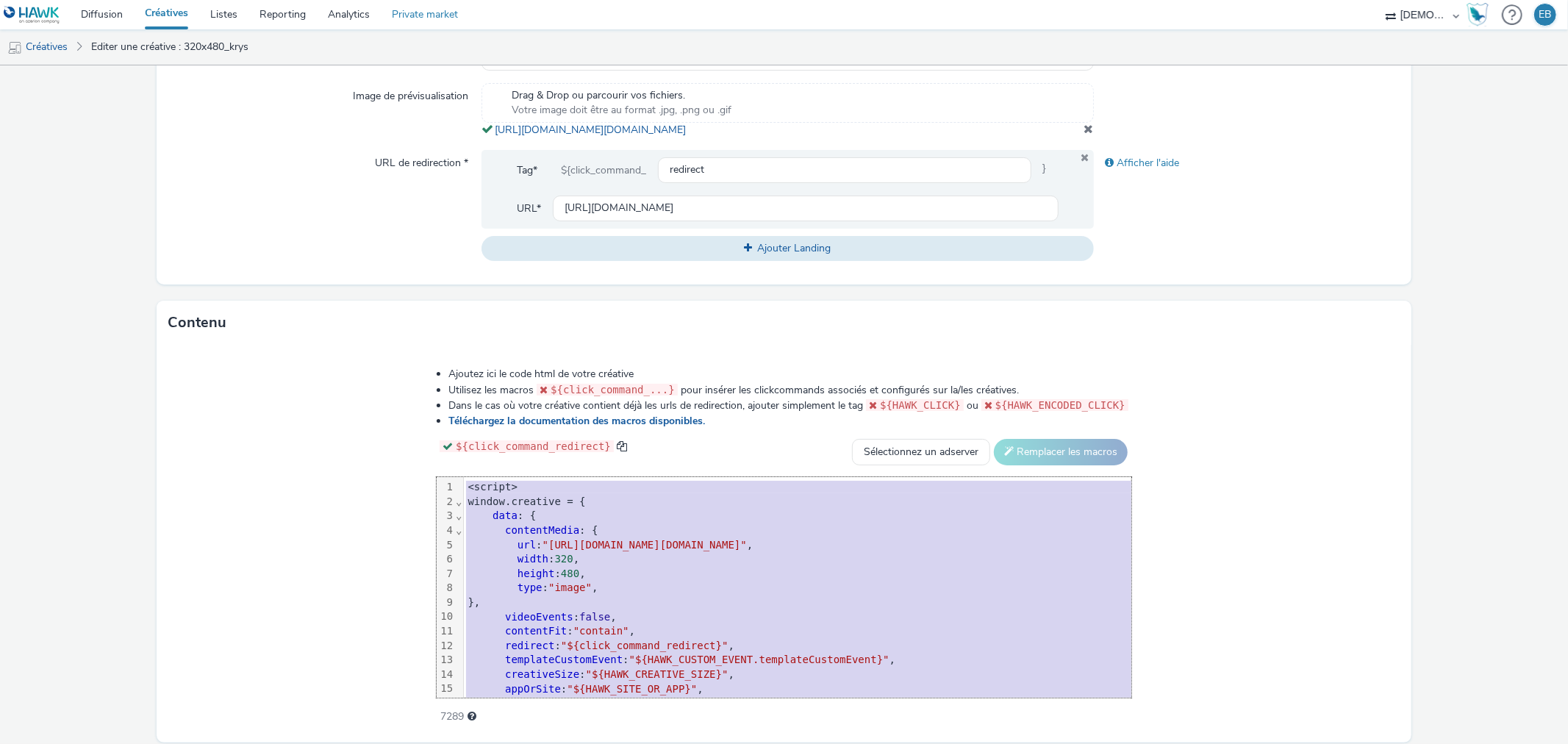
copy div "<script> window.creative = { data : { contentMedia : { url : "https://tabmo-cdn…"
